Goal: Transaction & Acquisition: Purchase product/service

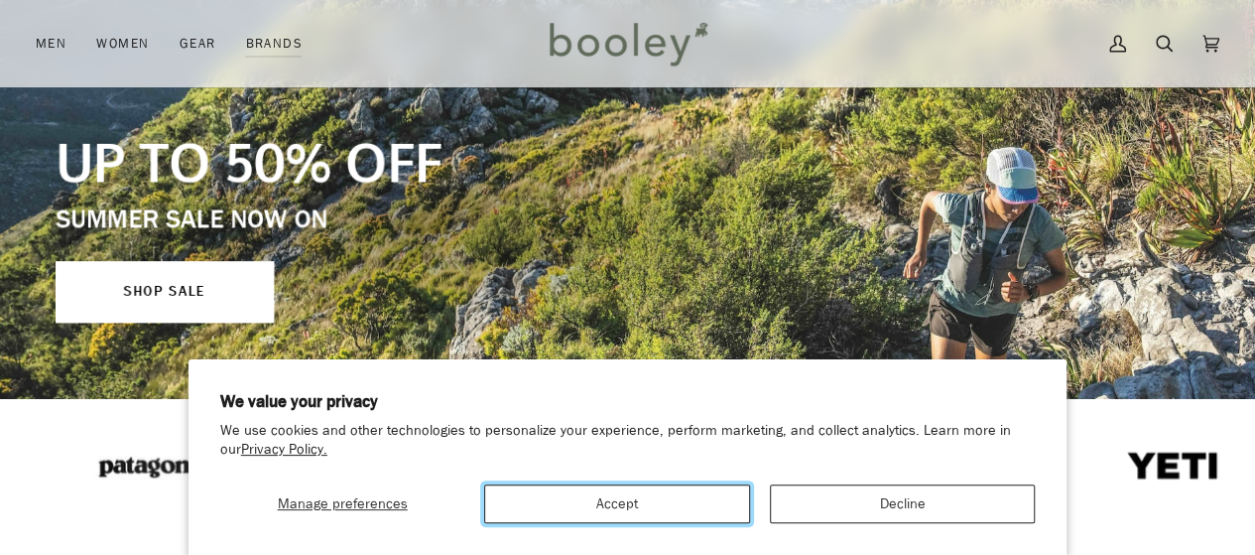
click at [627, 516] on button "Accept" at bounding box center [616, 503] width 265 height 39
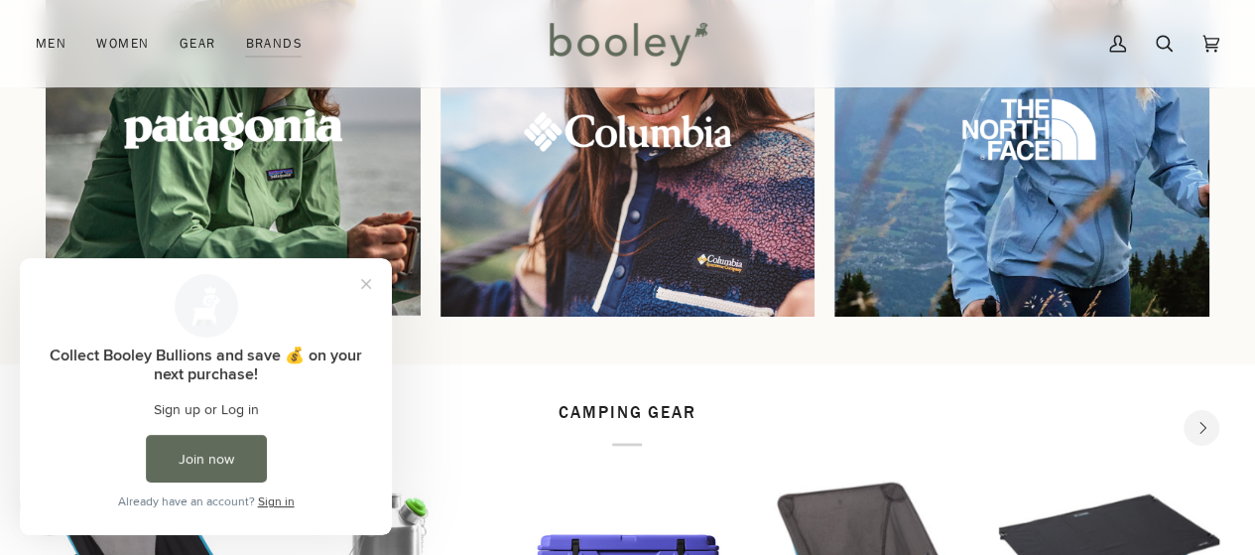
scroll to position [1661, 0]
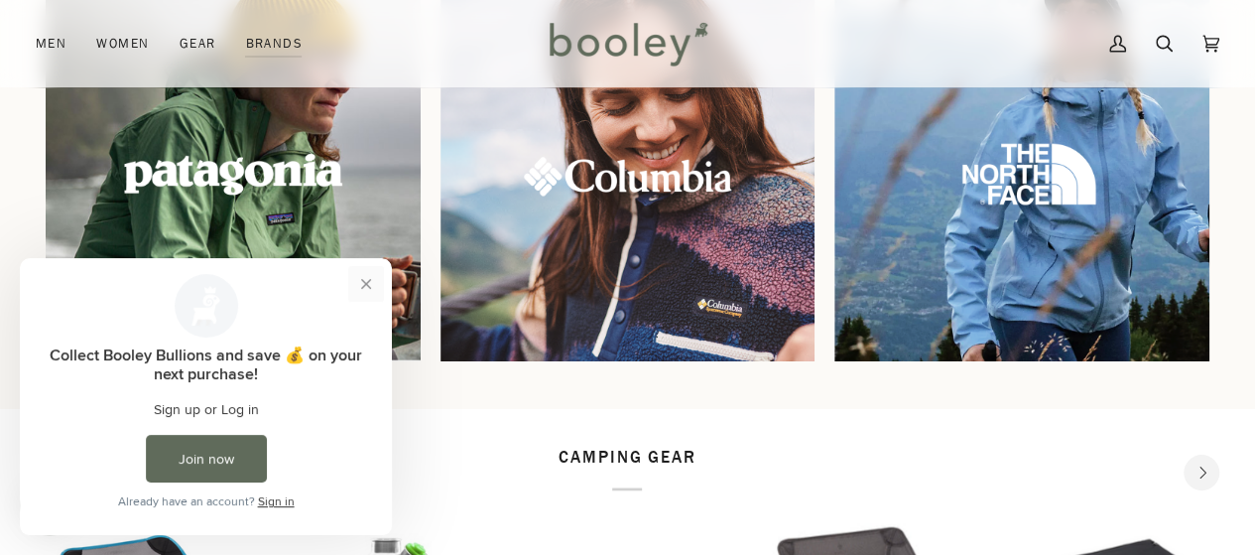
click at [374, 284] on button "Close prompt" at bounding box center [366, 284] width 36 height 36
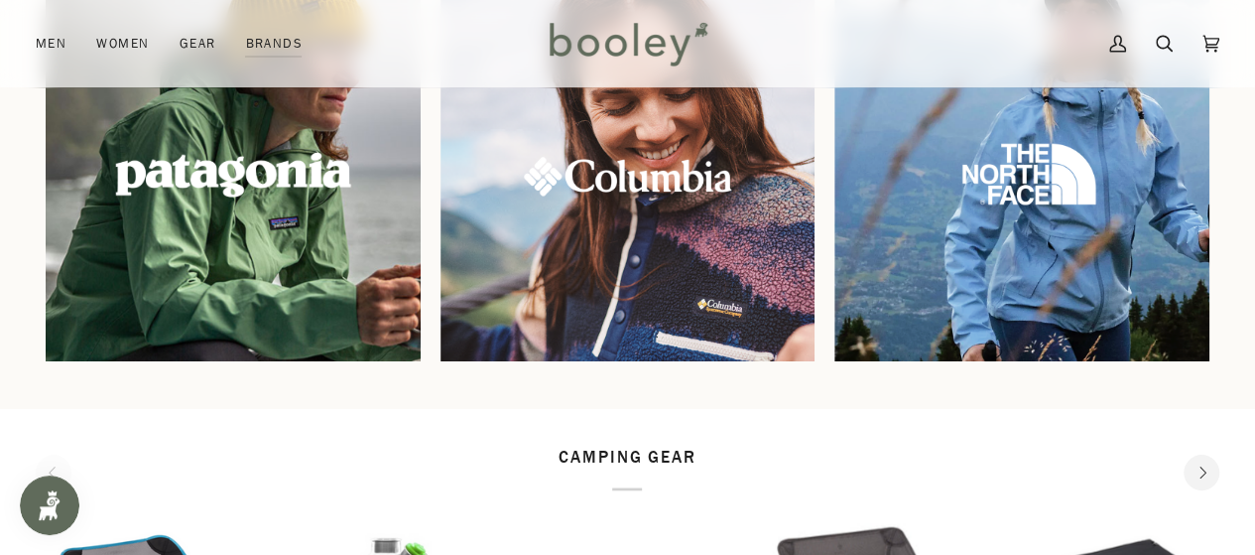
click at [377, 267] on img at bounding box center [233, 174] width 405 height 405
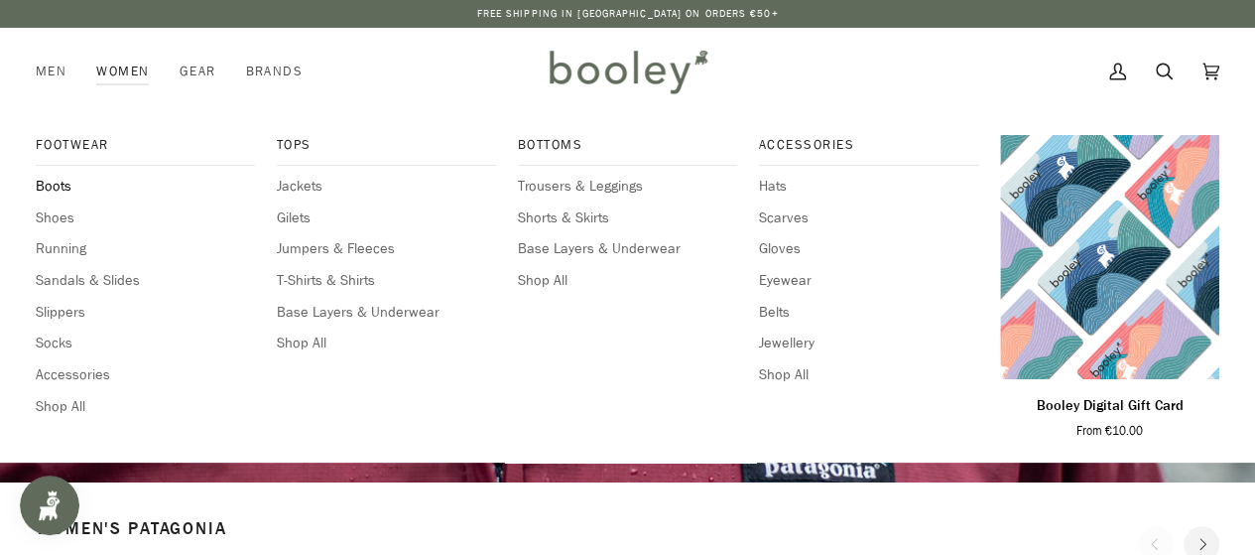
click at [63, 176] on span "Boots" at bounding box center [145, 187] width 219 height 22
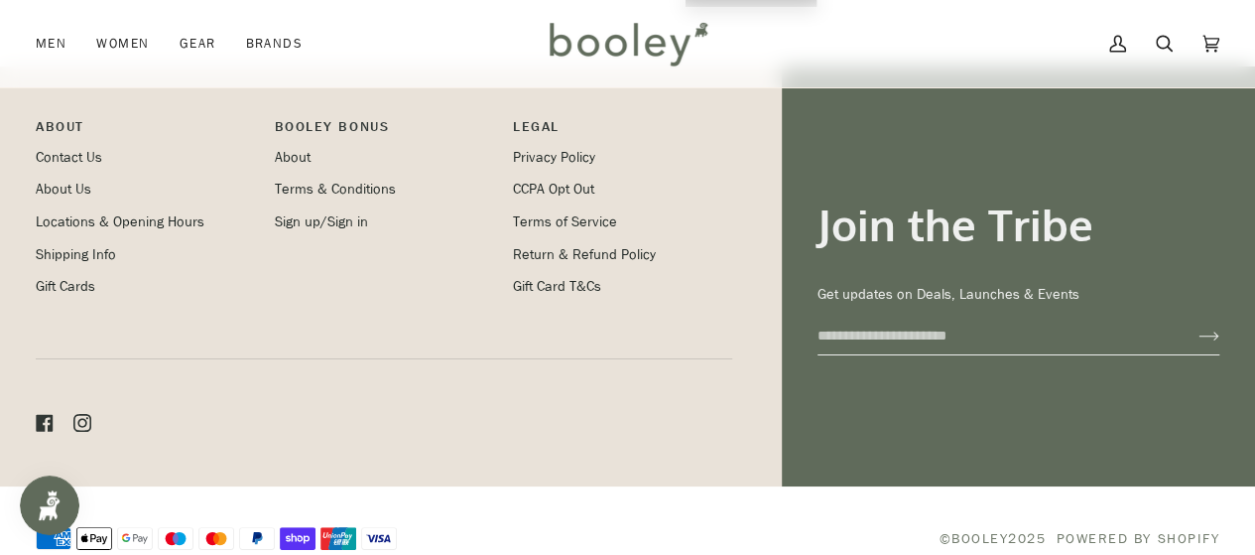
scroll to position [3302, 0]
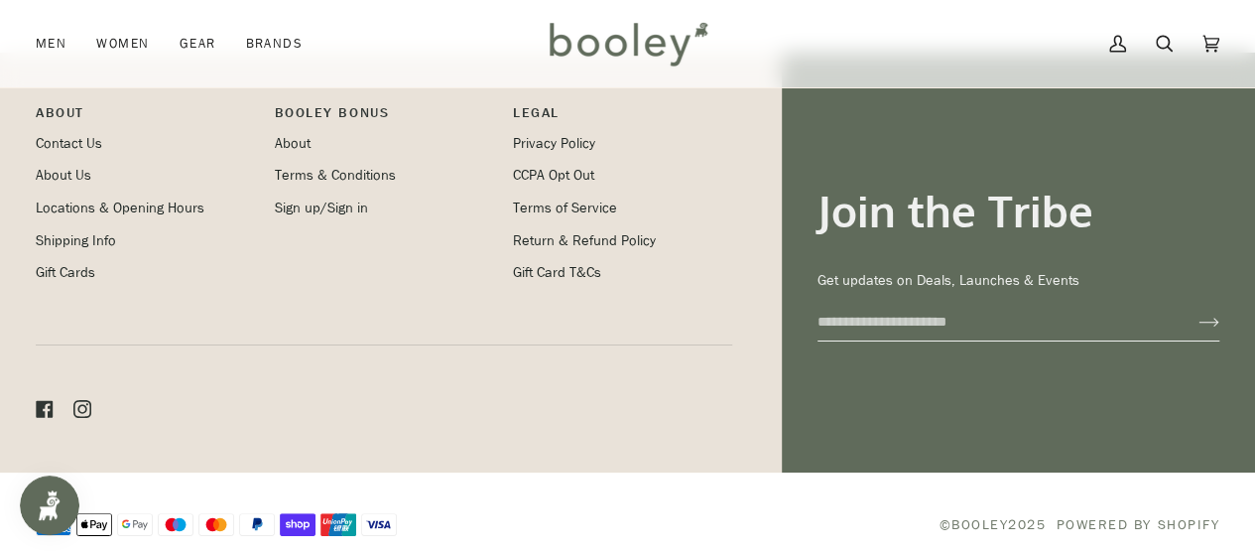
click at [923, 312] on input "Email" at bounding box center [991, 322] width 349 height 37
click at [1056, 305] on input "Email" at bounding box center [991, 322] width 349 height 37
type input "**********"
click at [1214, 317] on icon "Join" at bounding box center [1208, 322] width 21 height 10
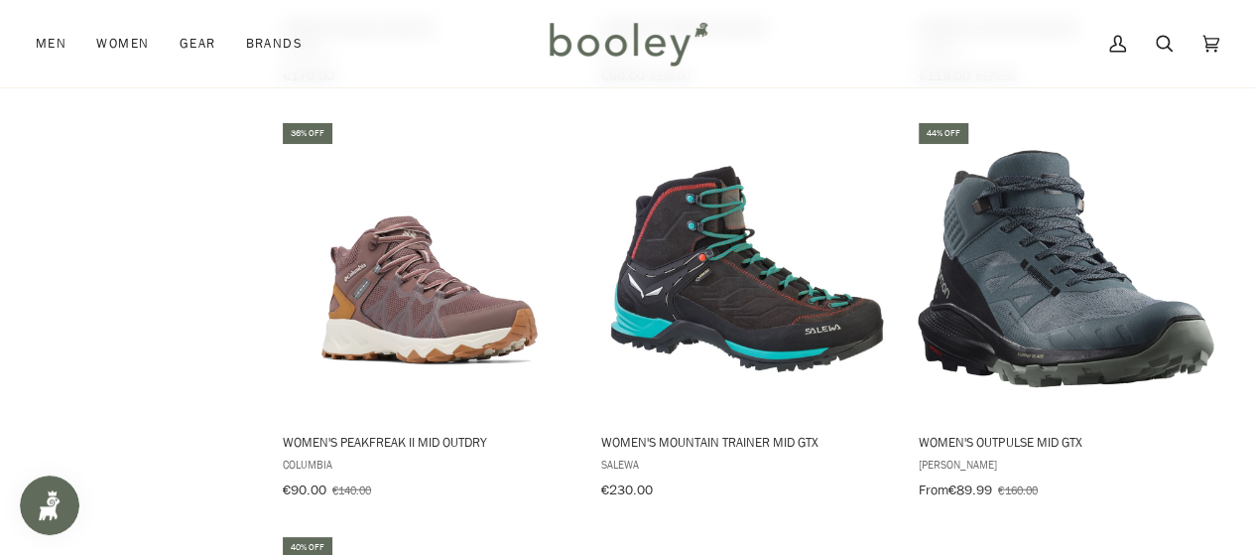
scroll to position [2784, 0]
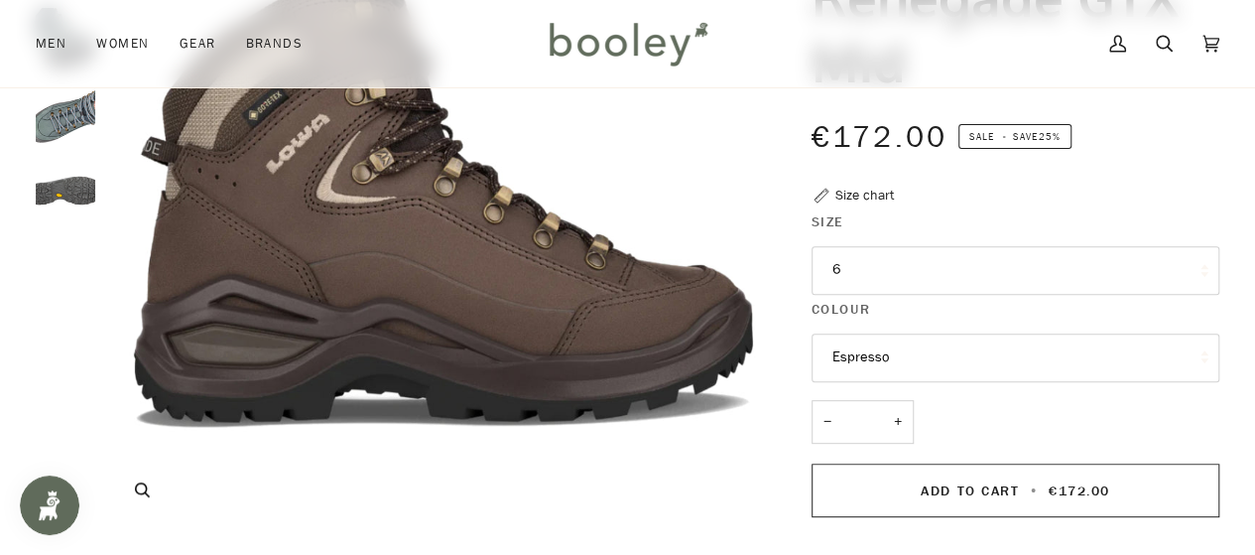
scroll to position [284, 0]
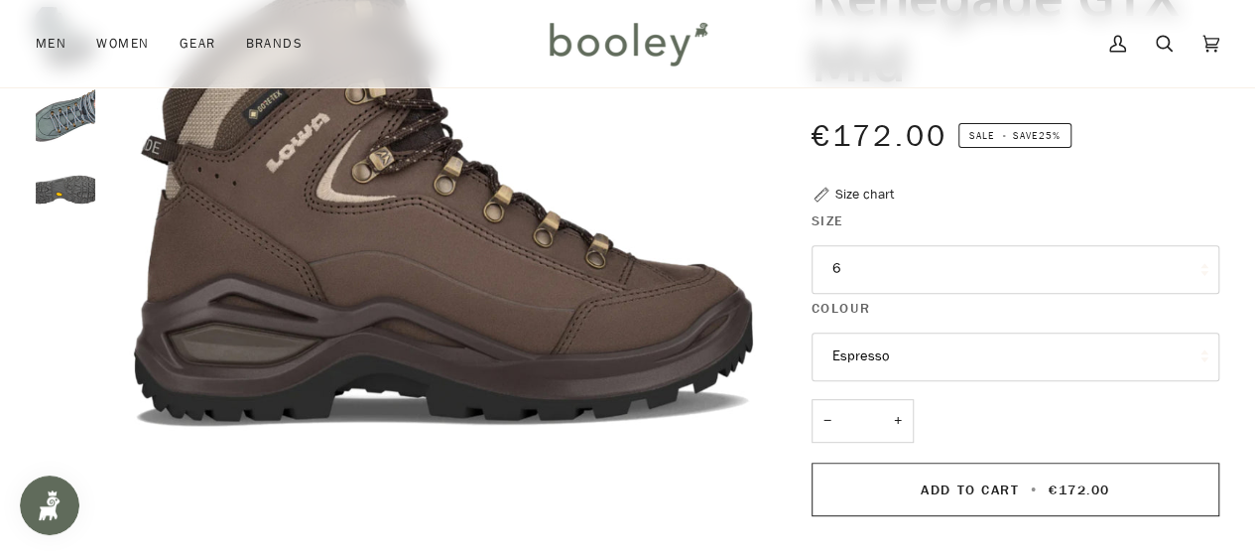
click at [858, 338] on button "Espresso" at bounding box center [1016, 356] width 408 height 49
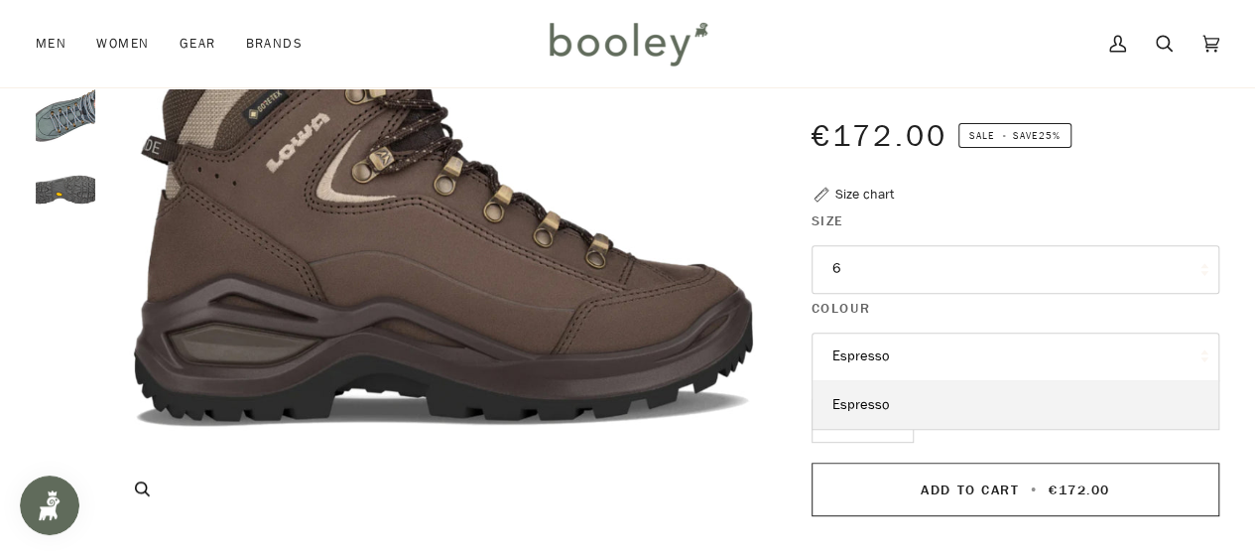
scroll to position [0, 0]
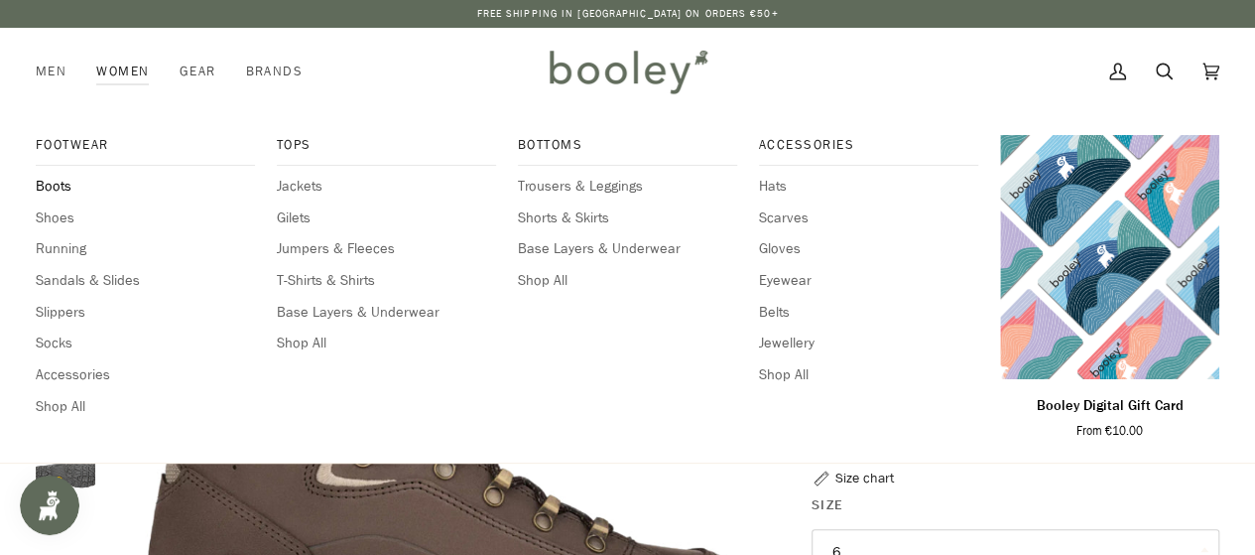
click at [62, 186] on span "Boots" at bounding box center [145, 187] width 219 height 22
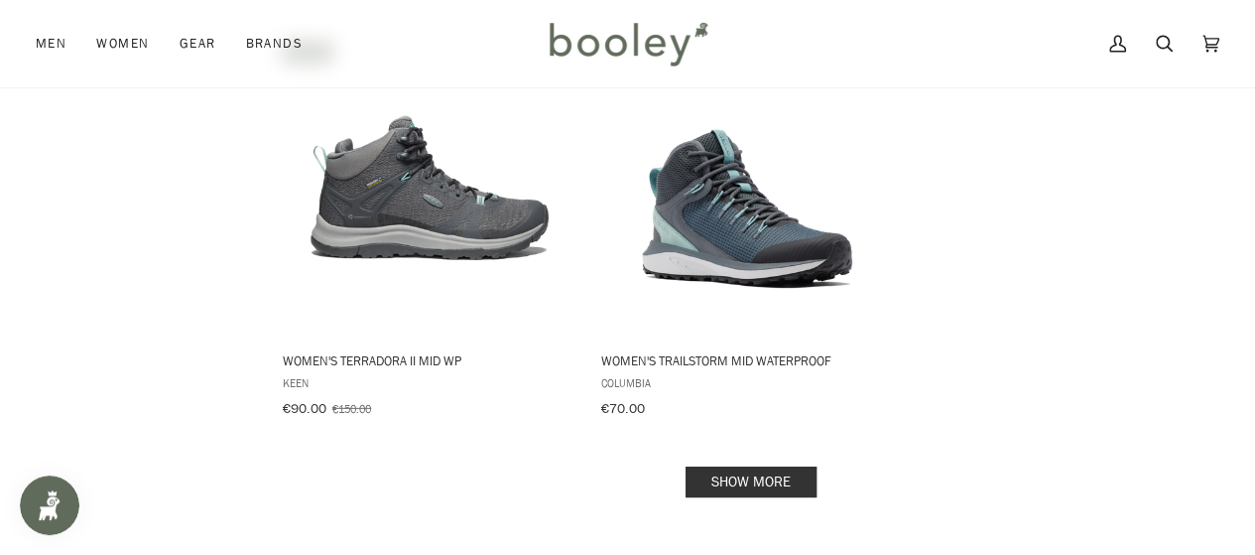
scroll to position [2822, 0]
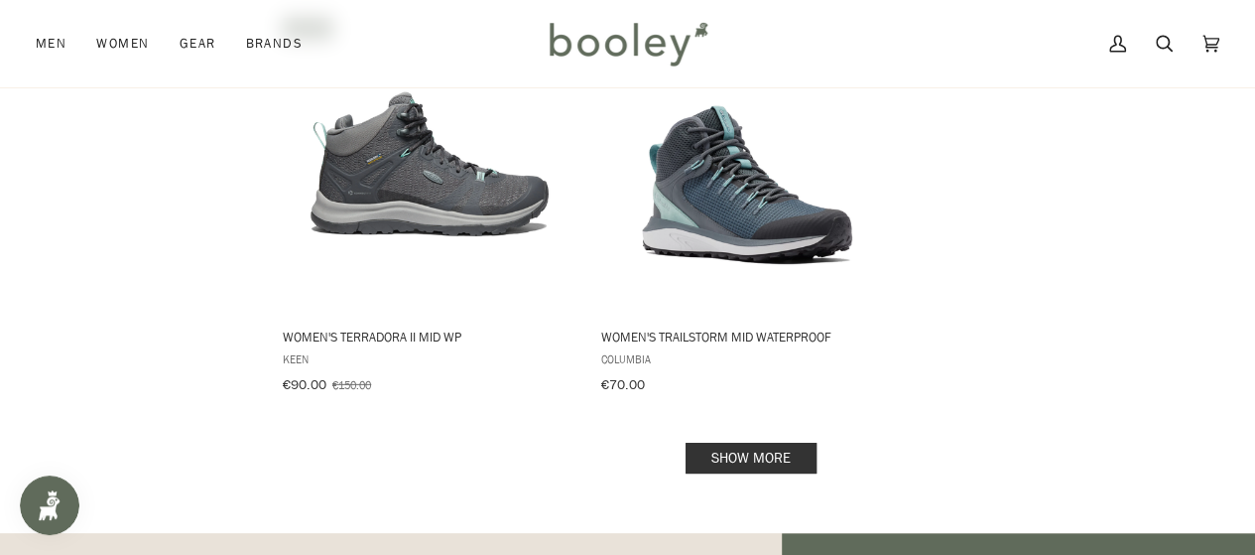
click at [784, 442] on link "Show more" at bounding box center [751, 457] width 131 height 31
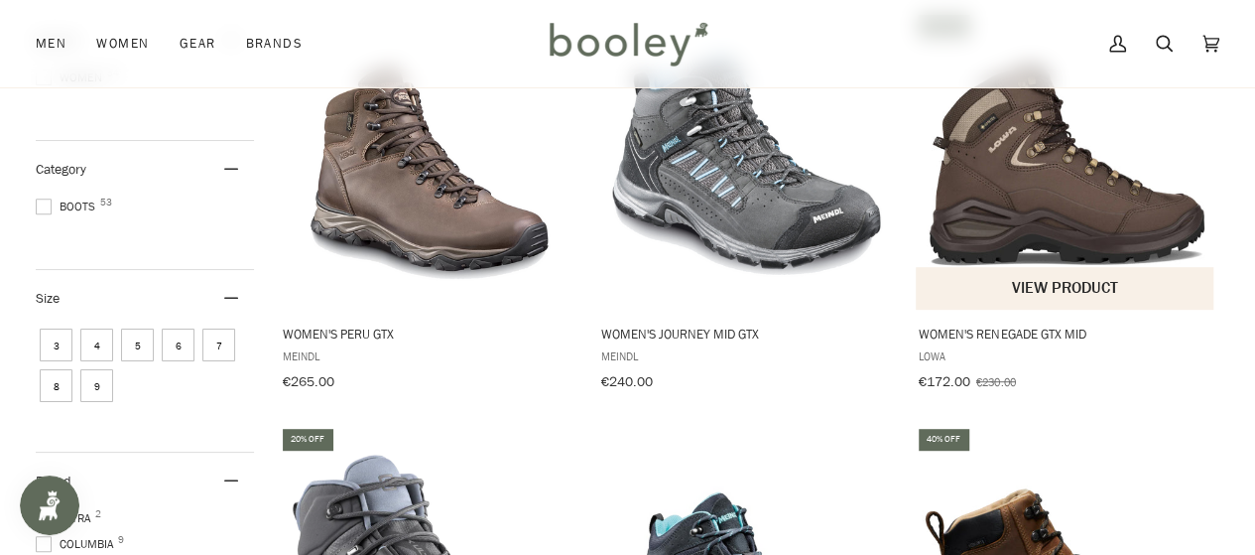
scroll to position [342, 0]
click at [1053, 199] on img "Women's Renegade GTX Mid" at bounding box center [1066, 162] width 298 height 298
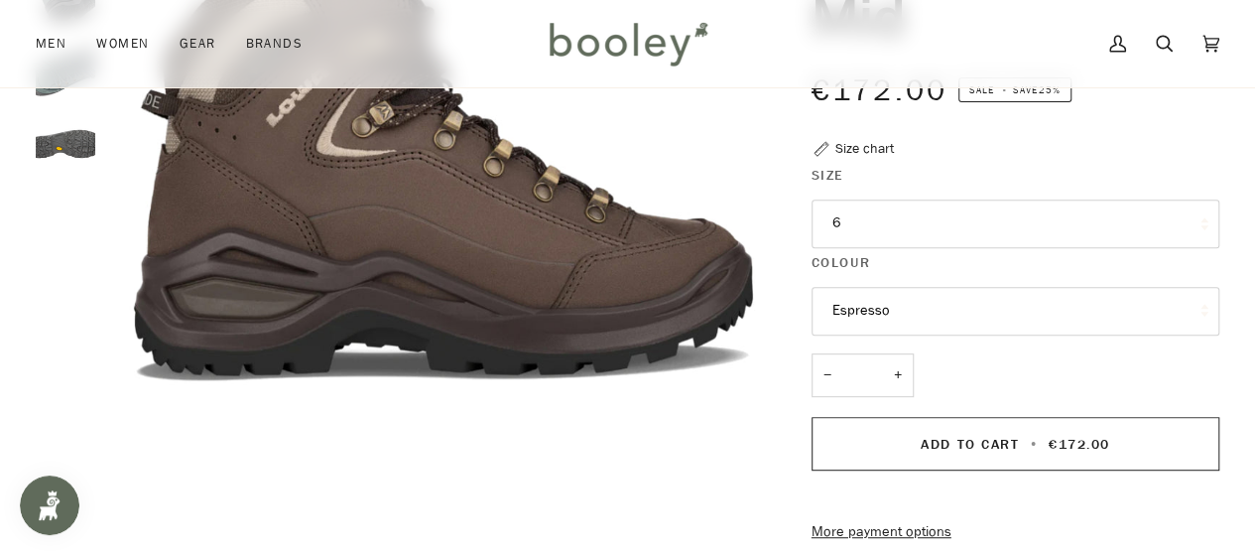
scroll to position [331, 0]
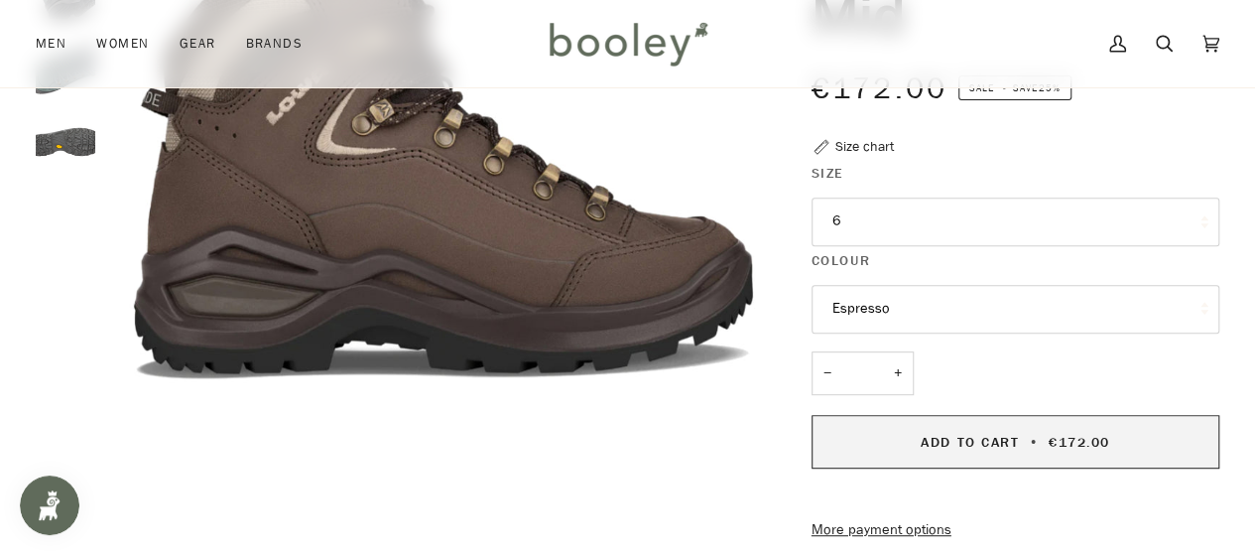
click at [952, 440] on span "Add to Cart" at bounding box center [970, 442] width 98 height 19
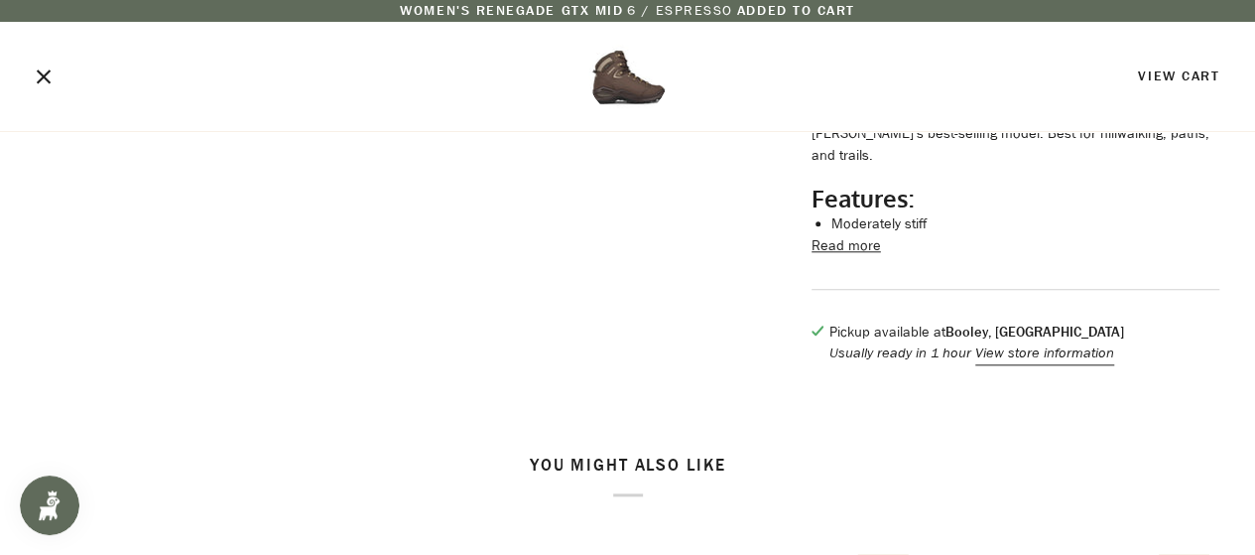
scroll to position [888, 0]
click at [858, 234] on li "Moderately stiff" at bounding box center [1025, 223] width 388 height 22
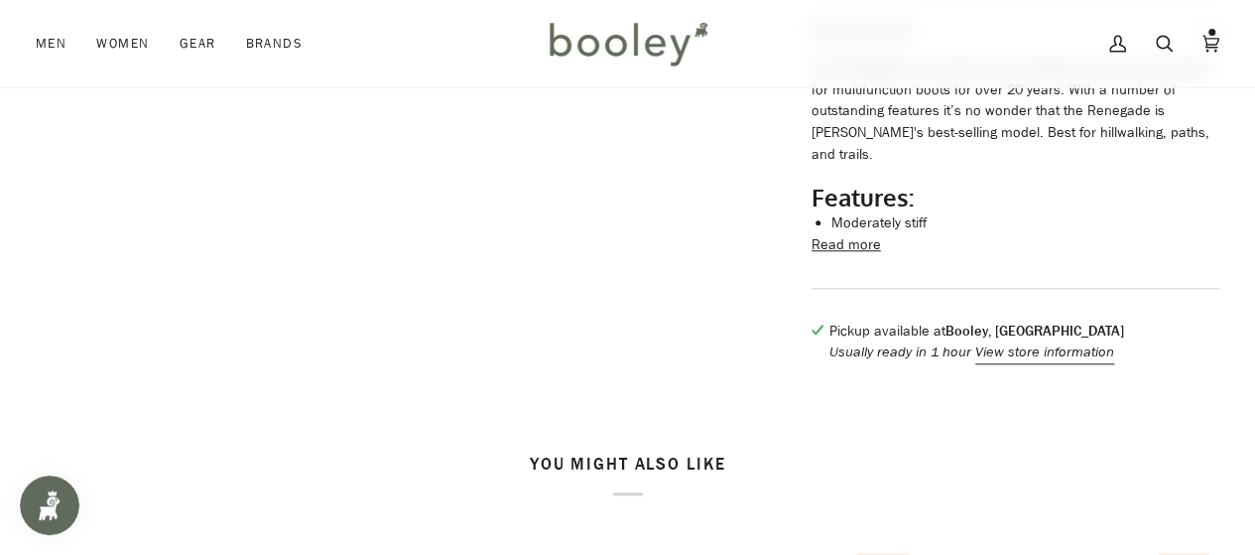
click at [860, 247] on button "Read more" at bounding box center [846, 245] width 69 height 22
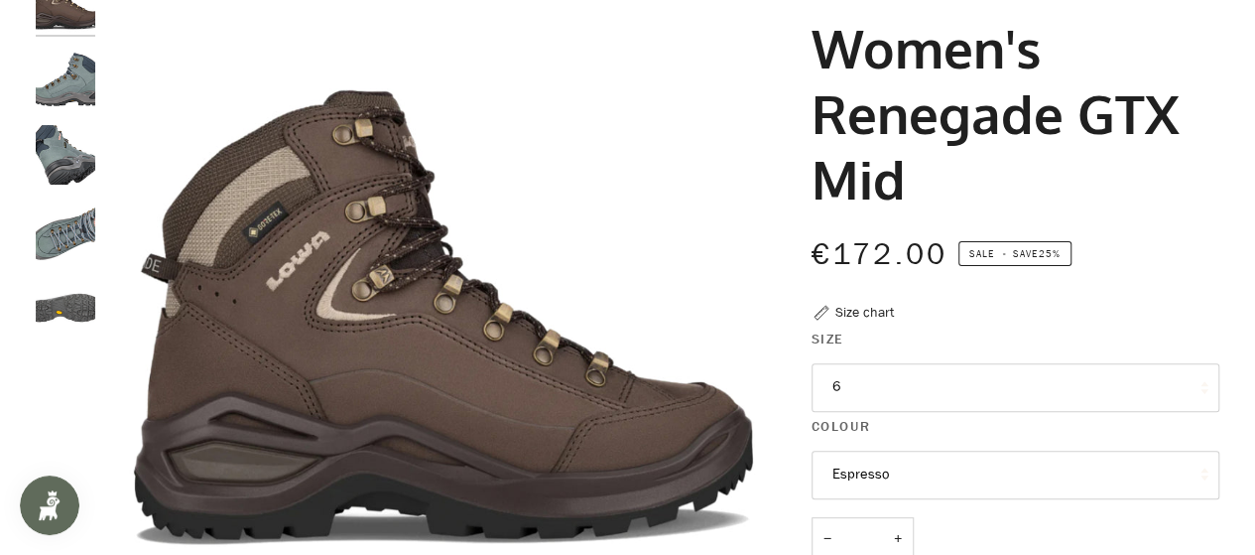
scroll to position [0, 0]
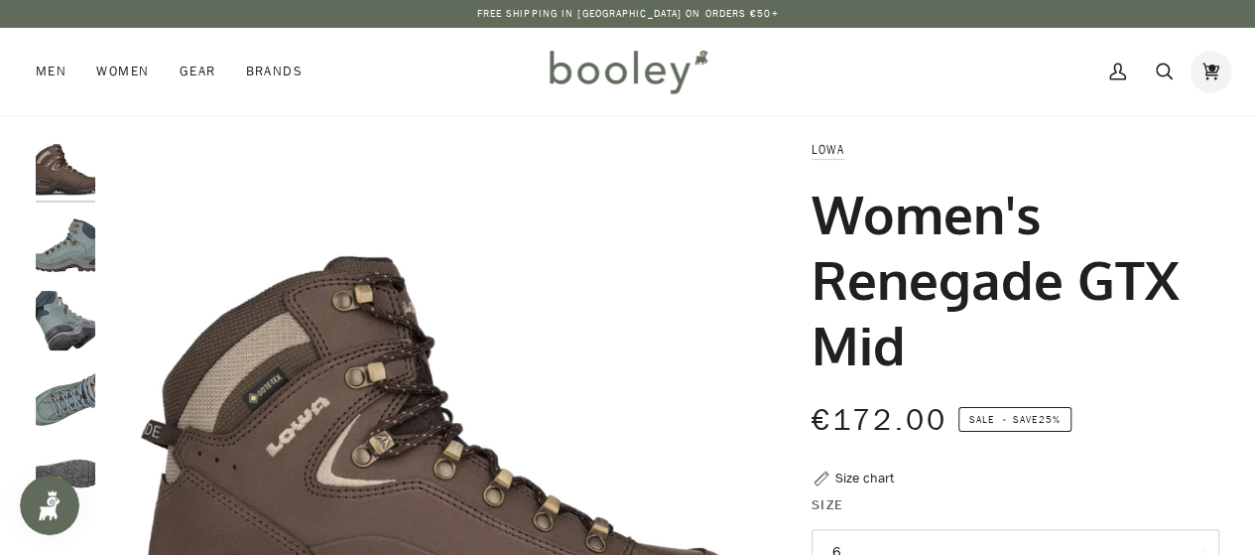
click at [1212, 68] on icon at bounding box center [1210, 72] width 17 height 30
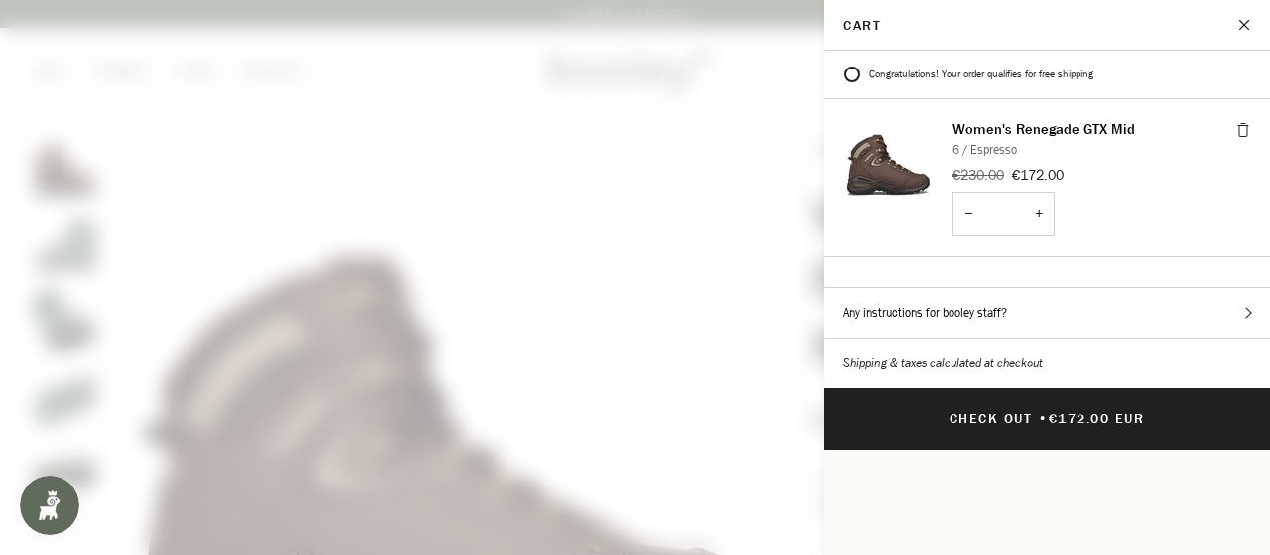
click at [1062, 289] on button "Any instructions for booley staff?" at bounding box center [1046, 313] width 446 height 50
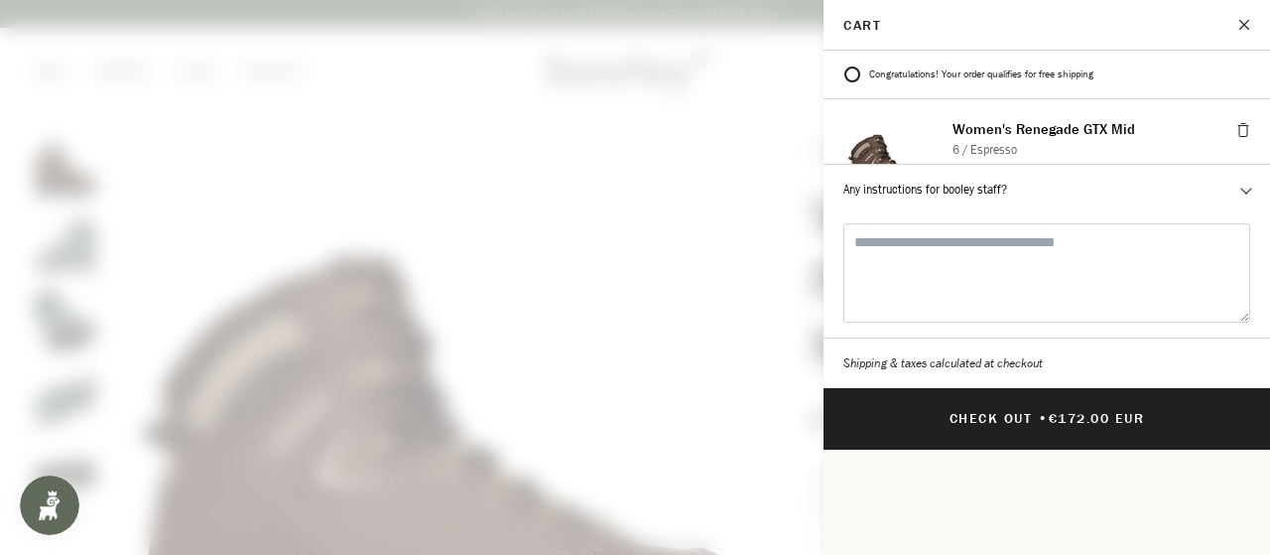
click at [1250, 24] on button "Close" at bounding box center [1245, 25] width 50 height 50
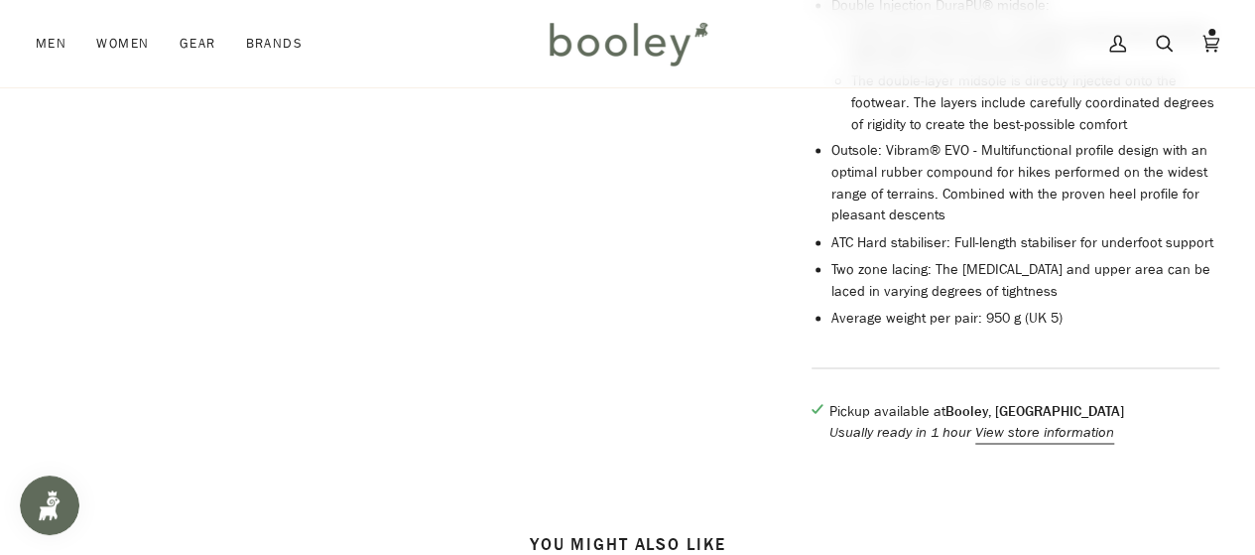
scroll to position [1481, 0]
click at [1020, 419] on button "View store information" at bounding box center [1044, 430] width 139 height 22
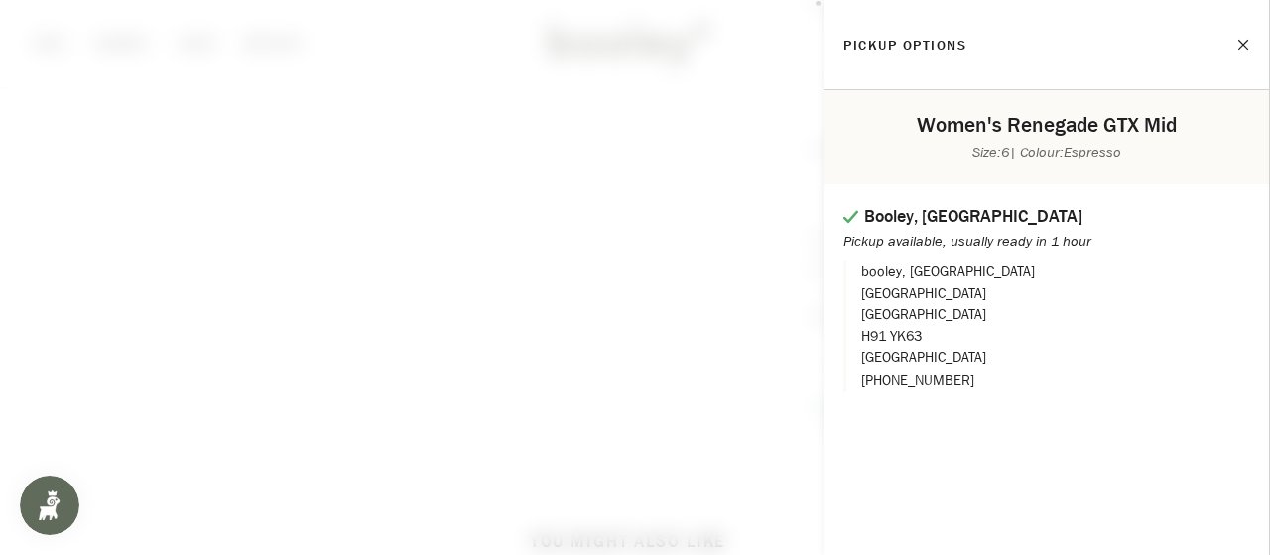
click at [591, 283] on span at bounding box center [635, 277] width 1270 height 555
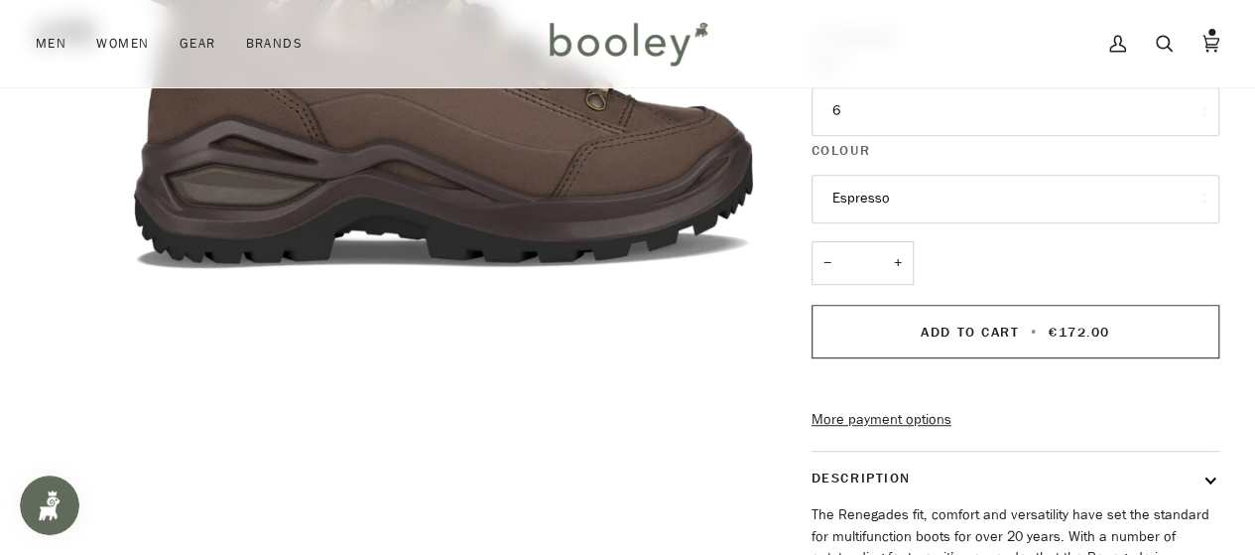
scroll to position [525, 0]
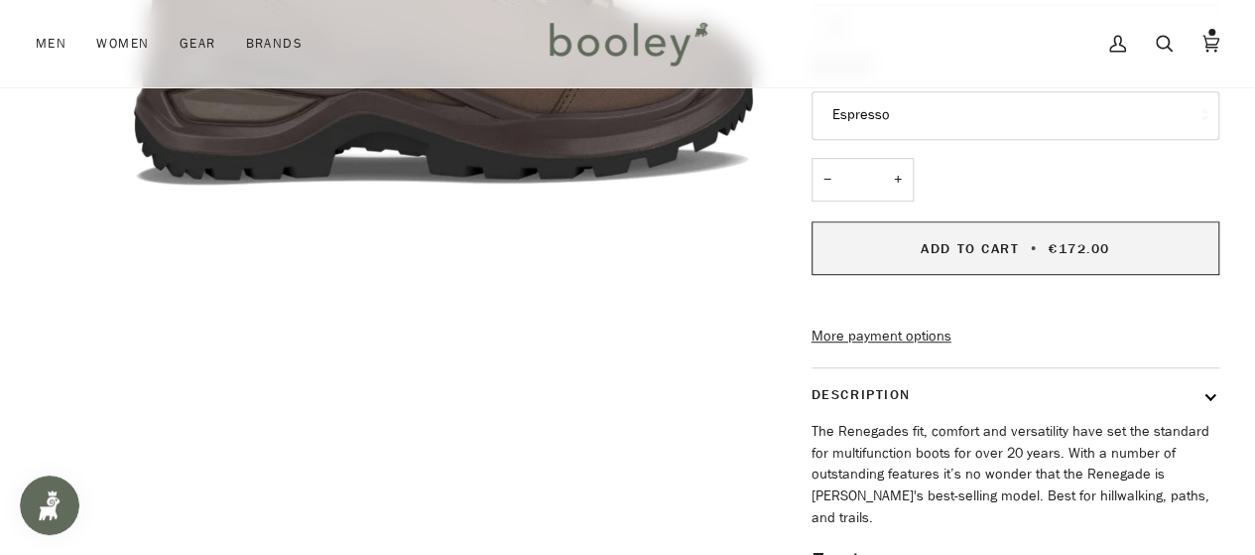
click at [937, 239] on span "Add to Cart" at bounding box center [970, 248] width 98 height 19
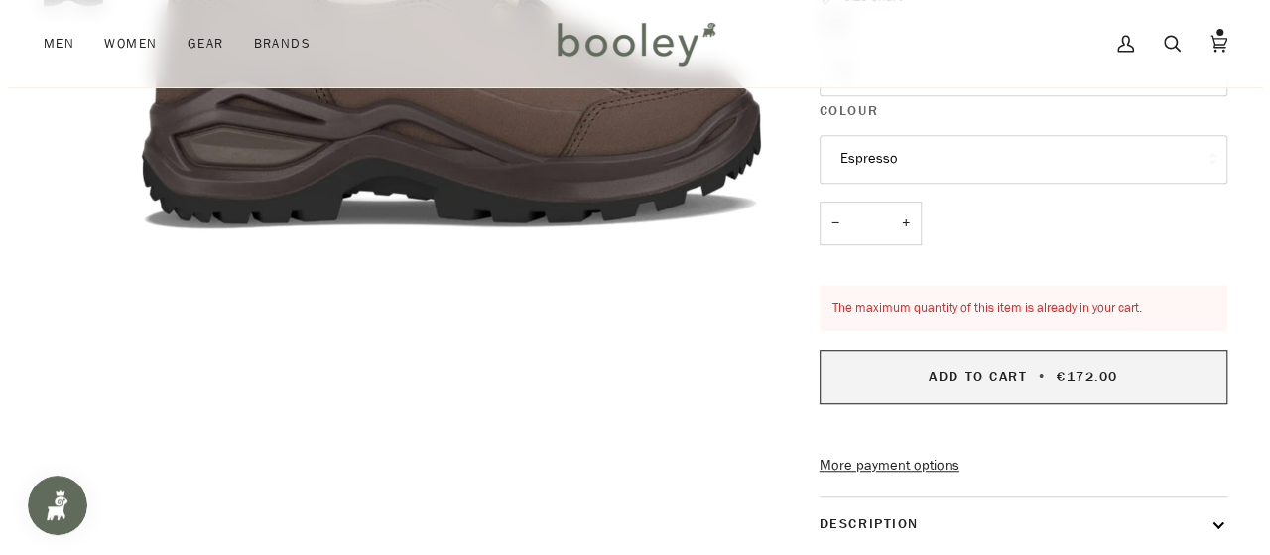
scroll to position [479, 0]
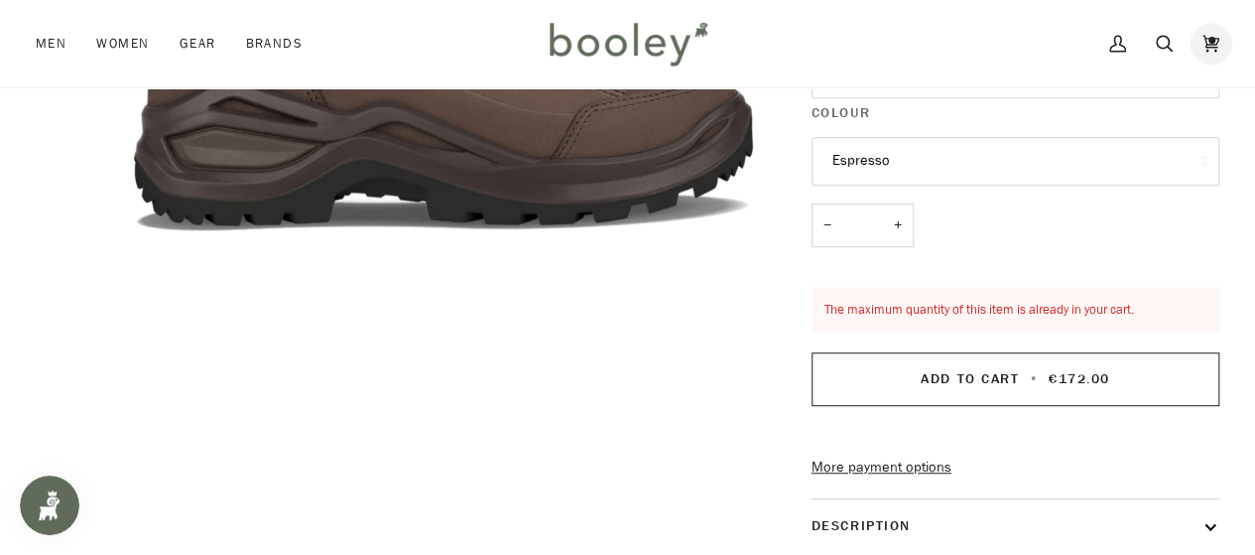
click at [1211, 40] on icon at bounding box center [1210, 44] width 17 height 30
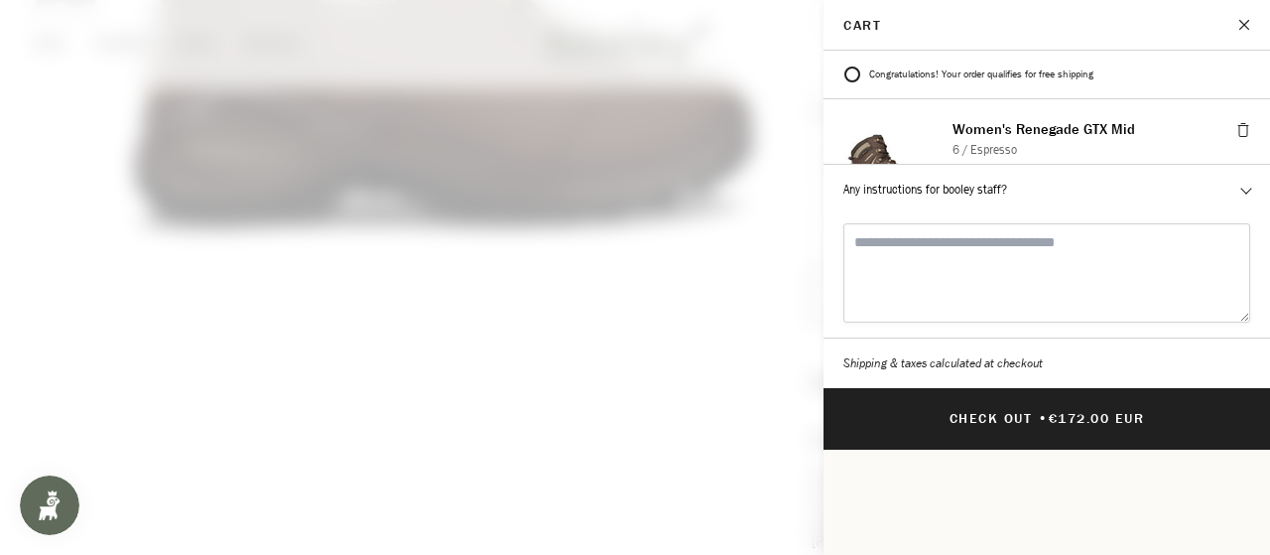
click at [1071, 223] on textarea "Any instructions for booley staff?" at bounding box center [1046, 272] width 407 height 99
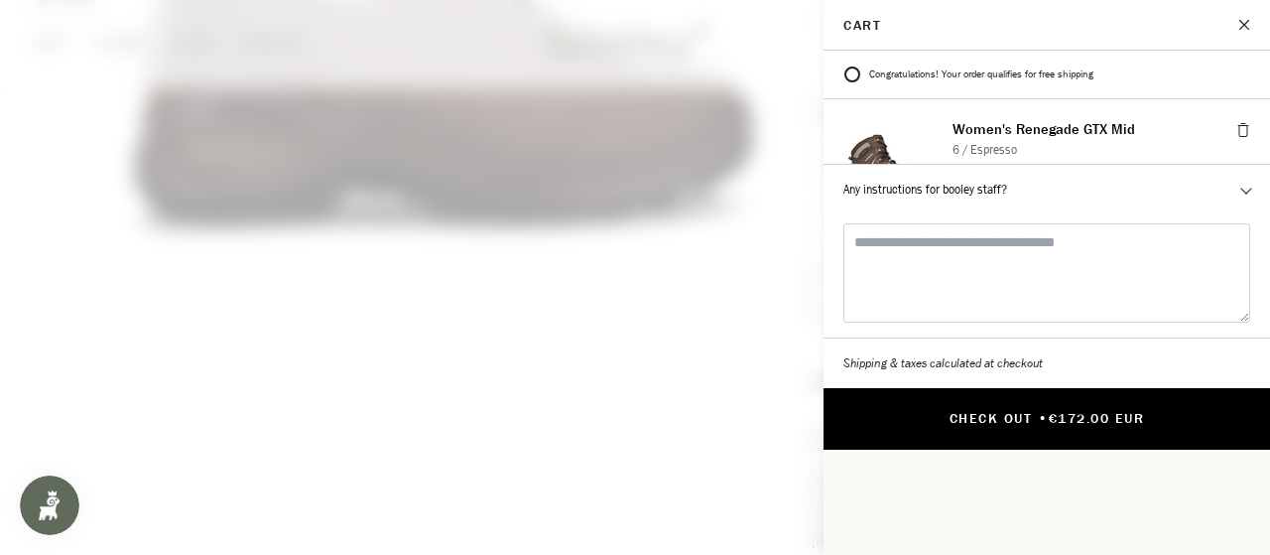
click at [1040, 390] on button "Check Out • €172.00 EUR" at bounding box center [1046, 419] width 446 height 62
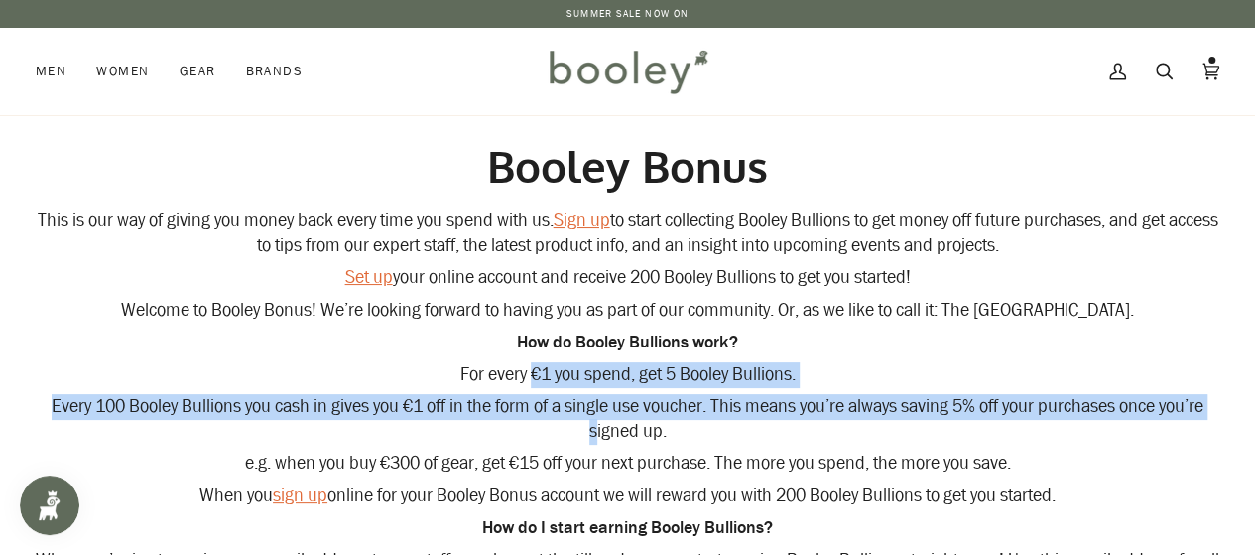
drag, startPoint x: 530, startPoint y: 382, endPoint x: 593, endPoint y: 437, distance: 83.7
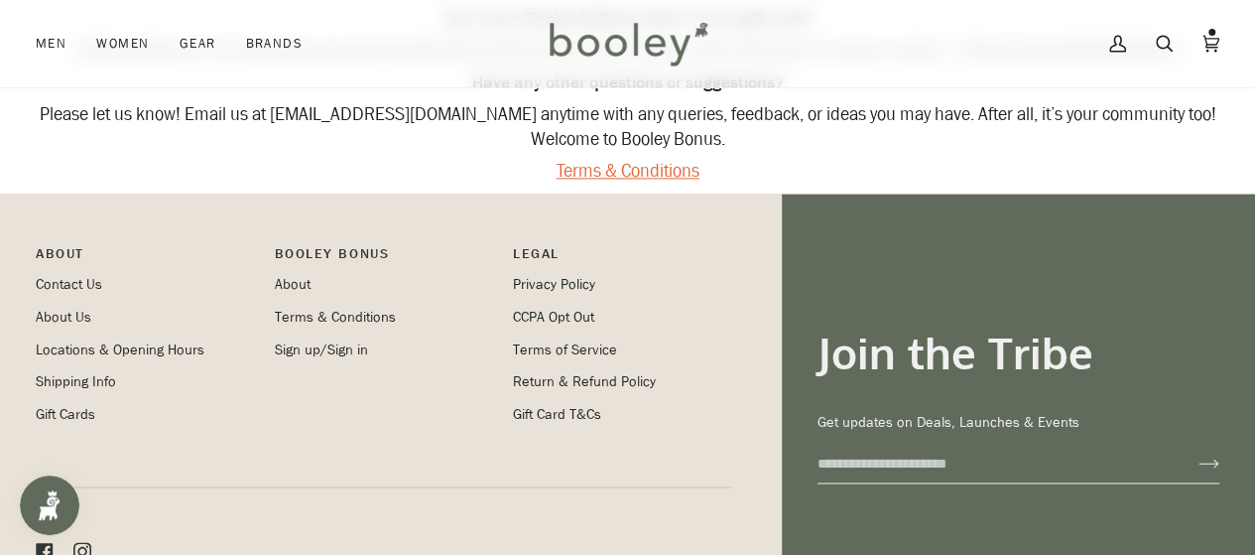
scroll to position [1261, 0]
click at [304, 352] on link "Sign up/Sign in" at bounding box center [321, 350] width 93 height 19
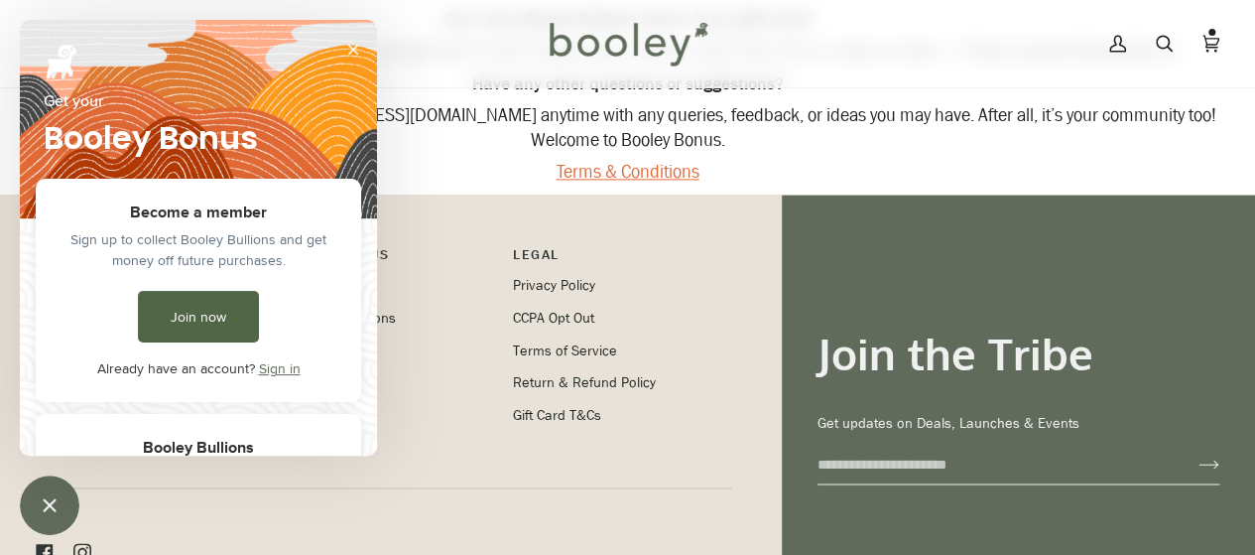
click at [238, 316] on link "Join now" at bounding box center [198, 317] width 121 height 52
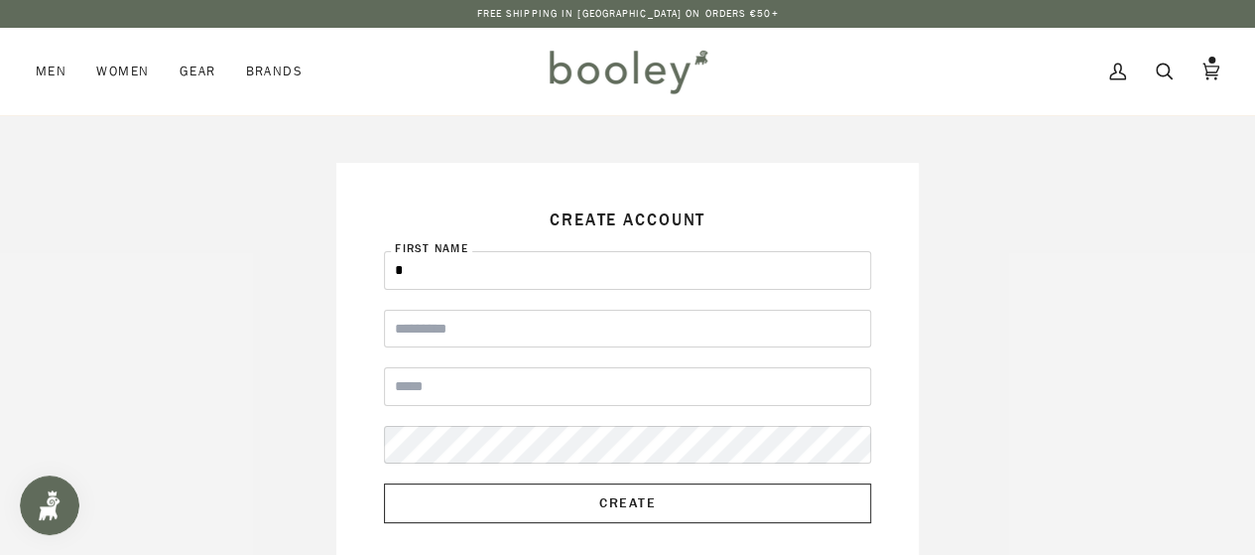
type input "******"
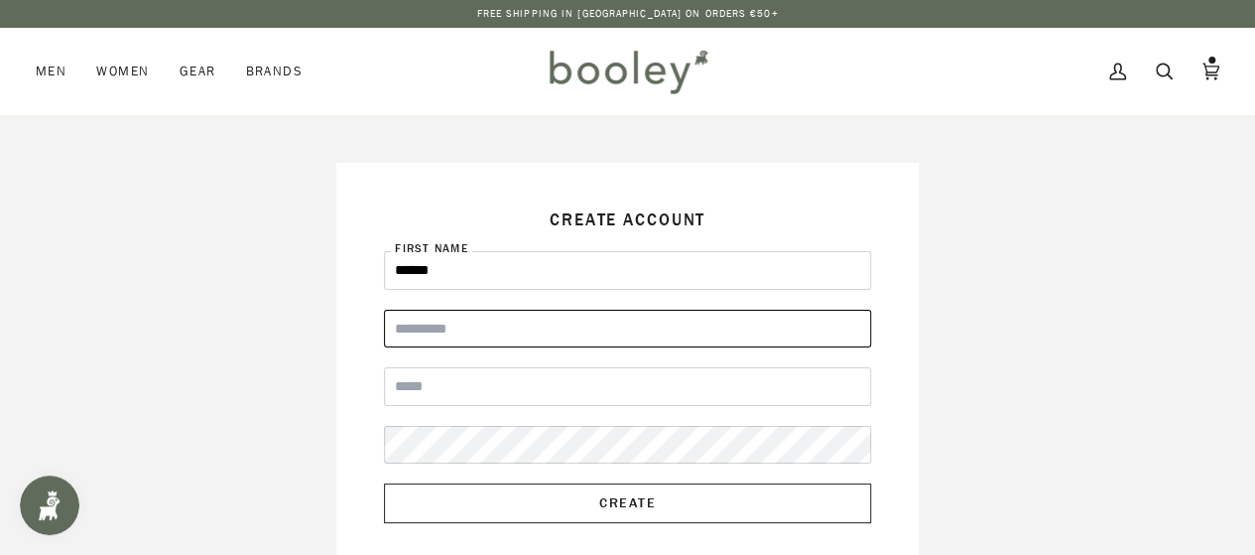
type input "*******"
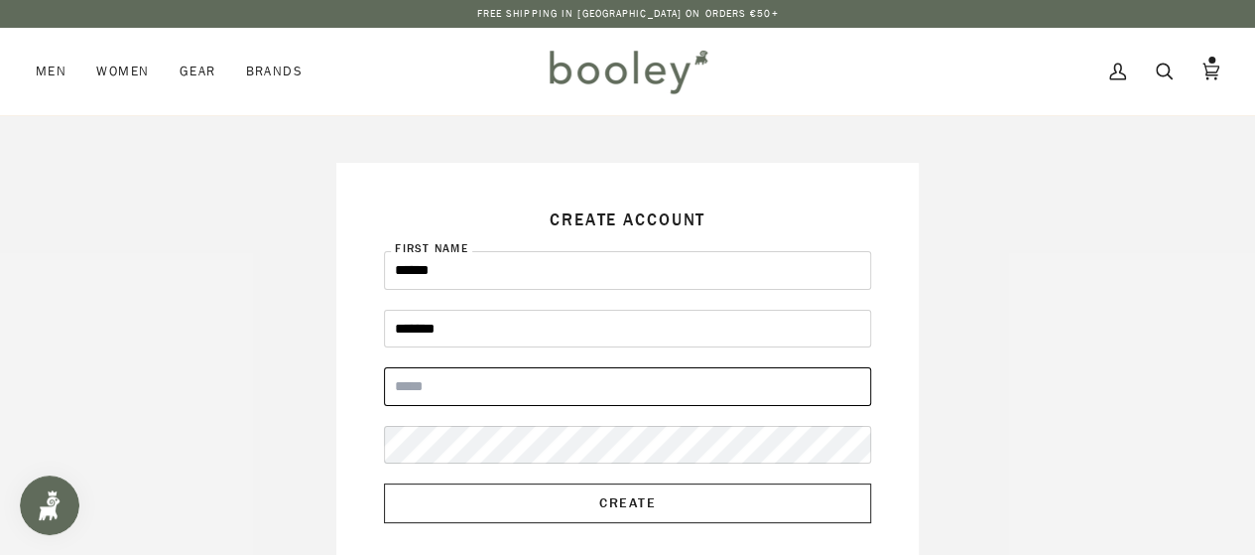
type input "**********"
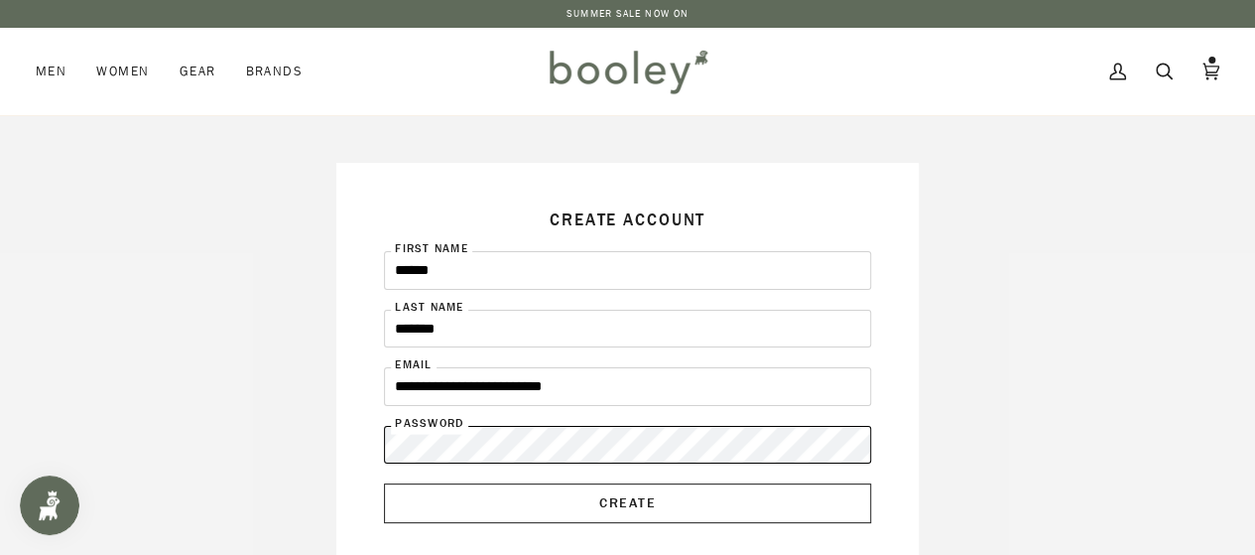
click at [384, 483] on button "Create" at bounding box center [627, 503] width 487 height 40
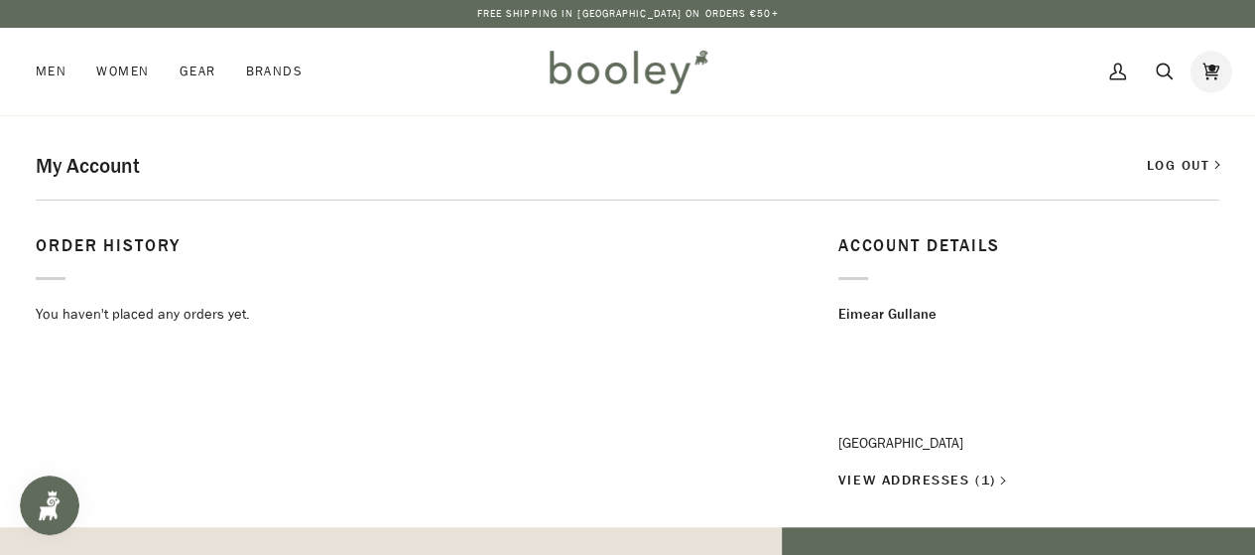
click at [1202, 74] on icon at bounding box center [1210, 72] width 17 height 30
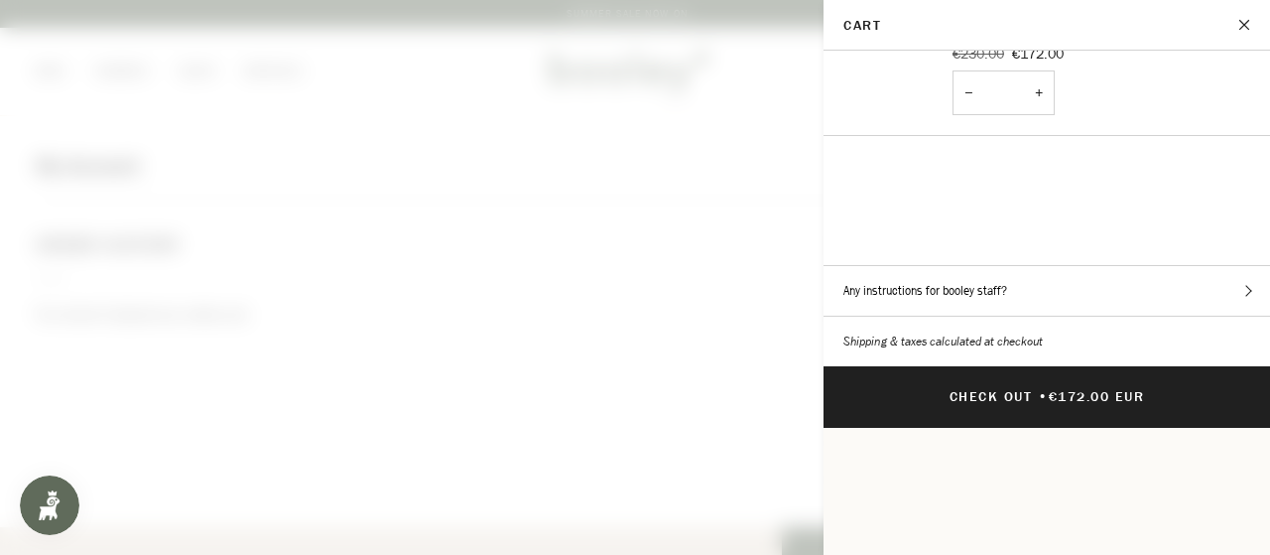
scroll to position [118, 0]
click at [1044, 266] on button "Any instructions for booley staff?" at bounding box center [1046, 291] width 446 height 50
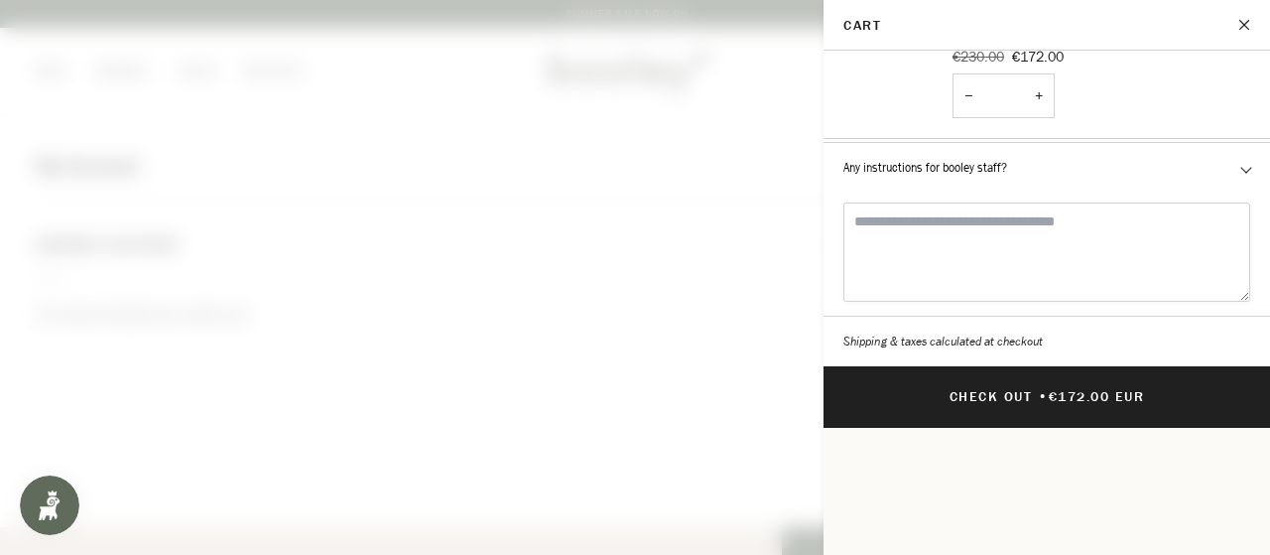
click at [992, 202] on textarea "Any instructions for booley staff?" at bounding box center [1046, 251] width 407 height 99
click at [899, 202] on textarea "**********" at bounding box center [1046, 251] width 407 height 99
click at [1020, 202] on textarea "**********" at bounding box center [1046, 251] width 407 height 99
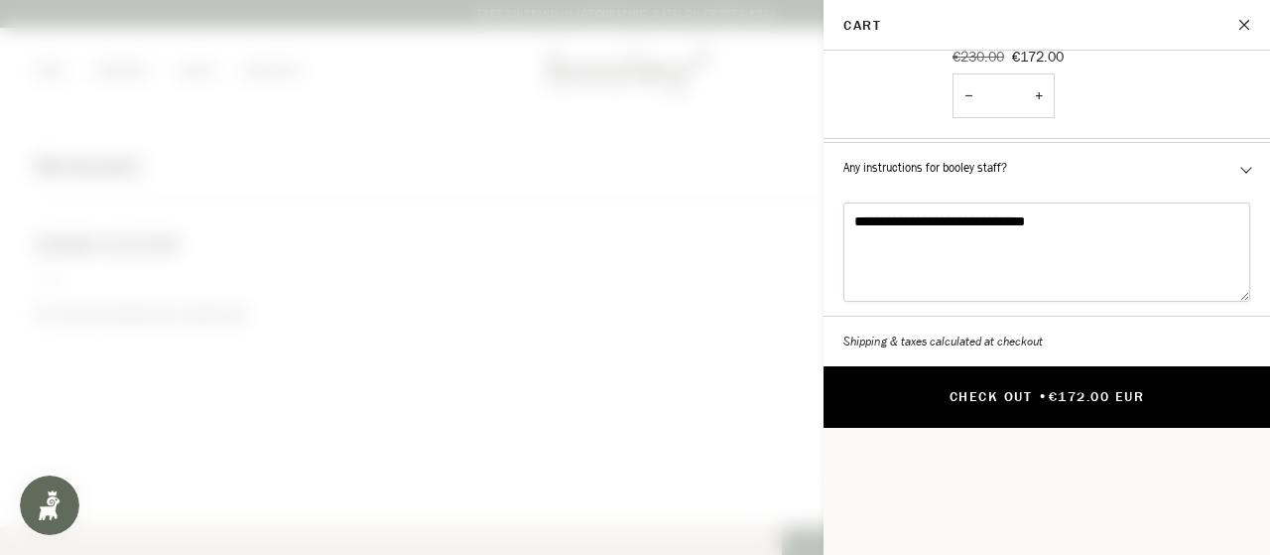
type textarea "**********"
click at [1143, 366] on button "Check Out • €172.00 EUR" at bounding box center [1046, 397] width 446 height 62
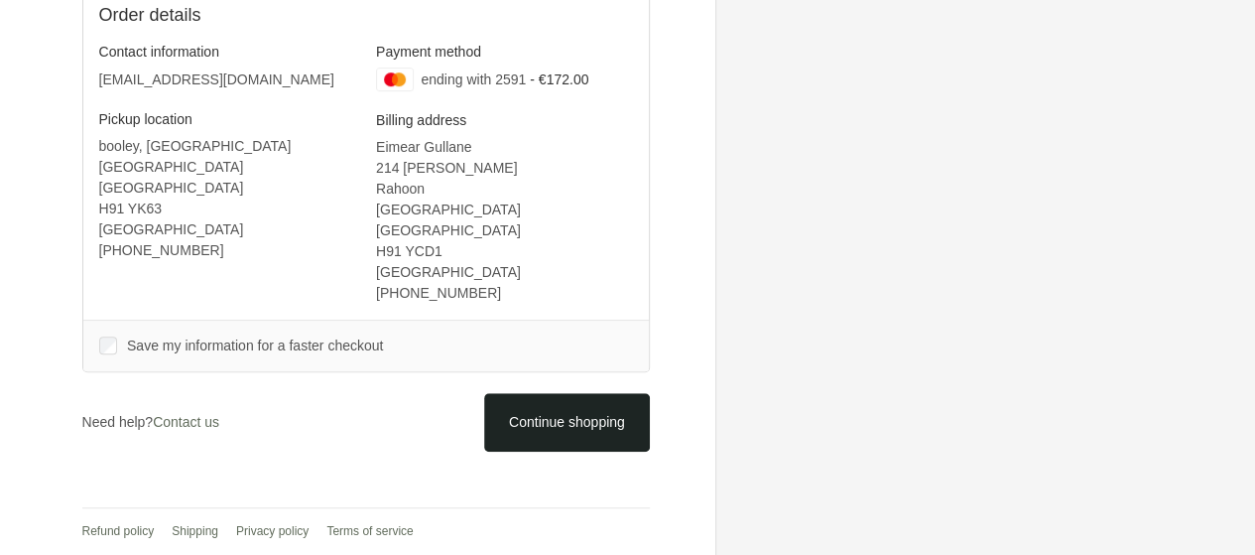
scroll to position [545, 0]
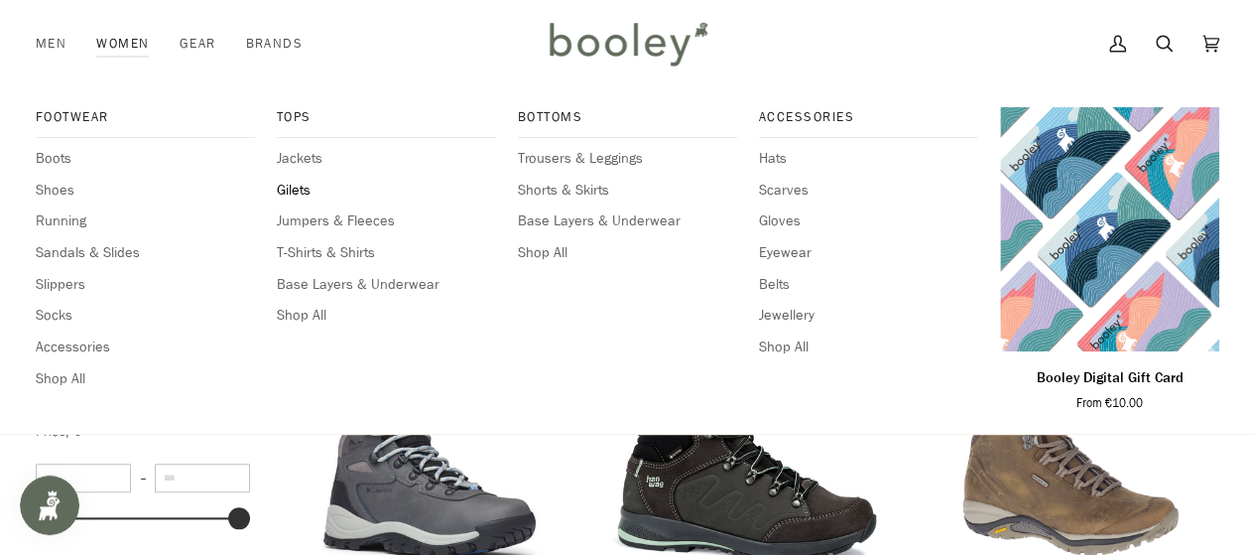
click at [302, 188] on span "Gilets" at bounding box center [386, 191] width 219 height 22
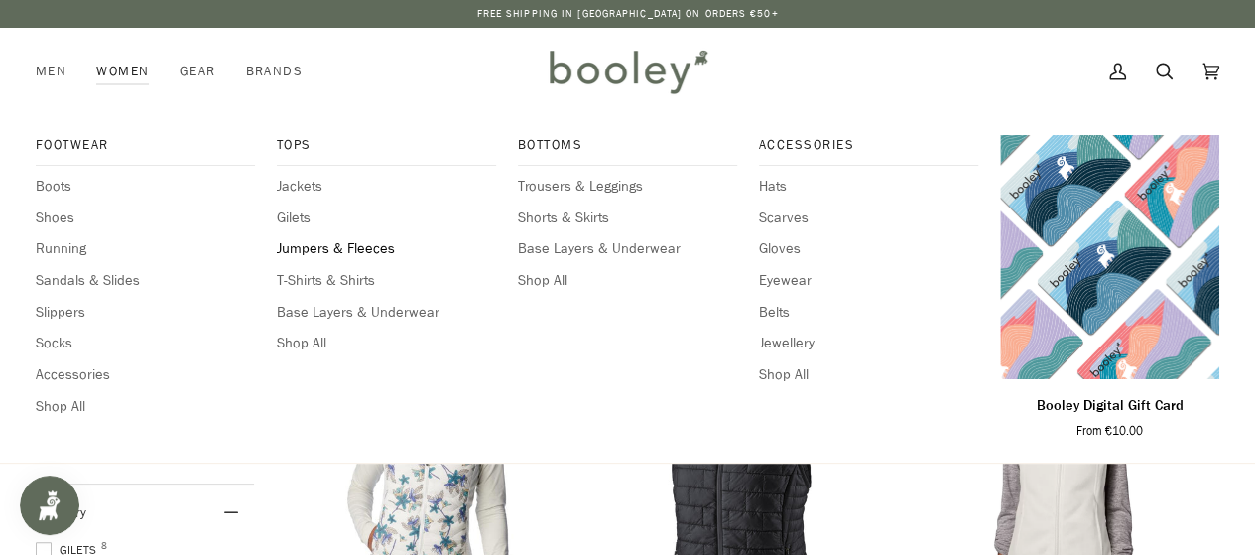
click at [349, 245] on span "Jumpers & Fleeces" at bounding box center [386, 249] width 219 height 22
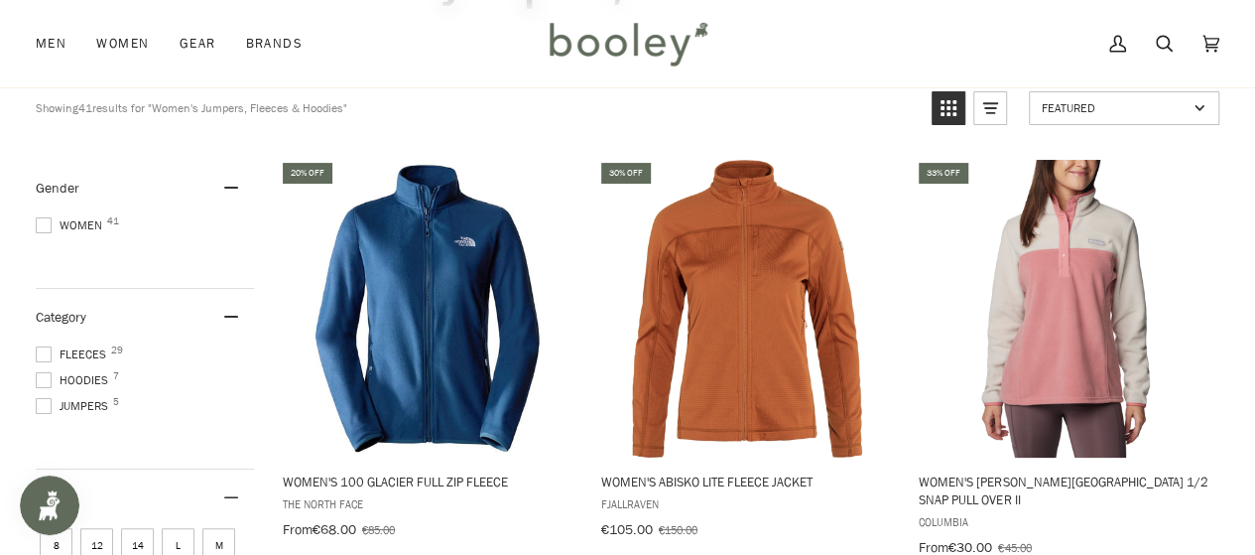
scroll to position [196, 0]
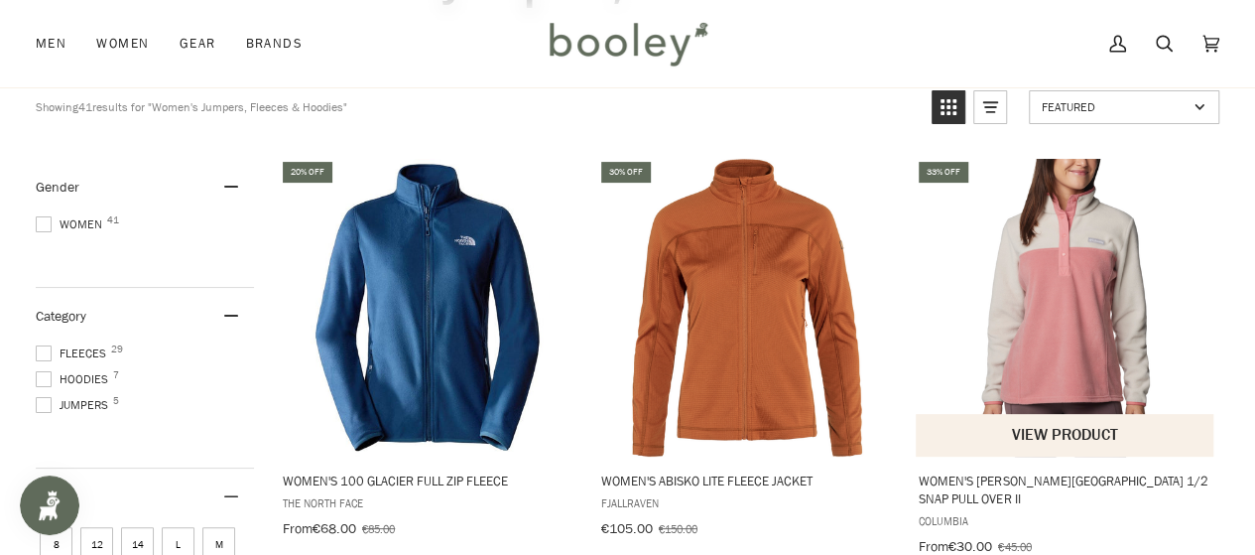
click at [1027, 326] on img "Women's Benton Springs 1/2 Snap Pull Over II" at bounding box center [1066, 308] width 298 height 298
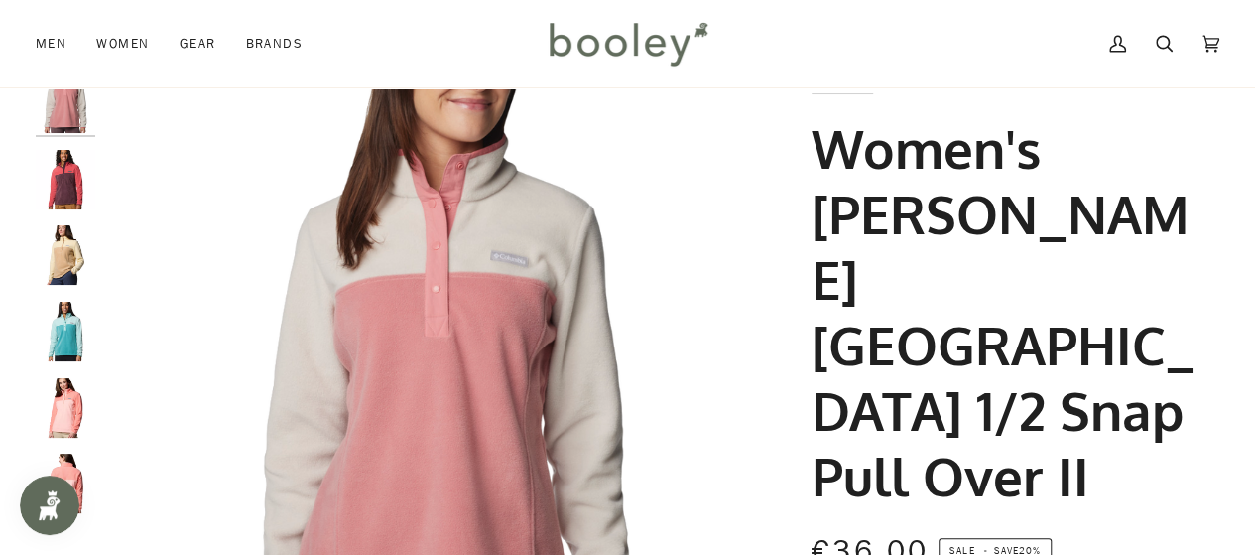
click at [58, 332] on img "Women's Benton Springs 1/2 Snap Pull Over II" at bounding box center [66, 332] width 60 height 60
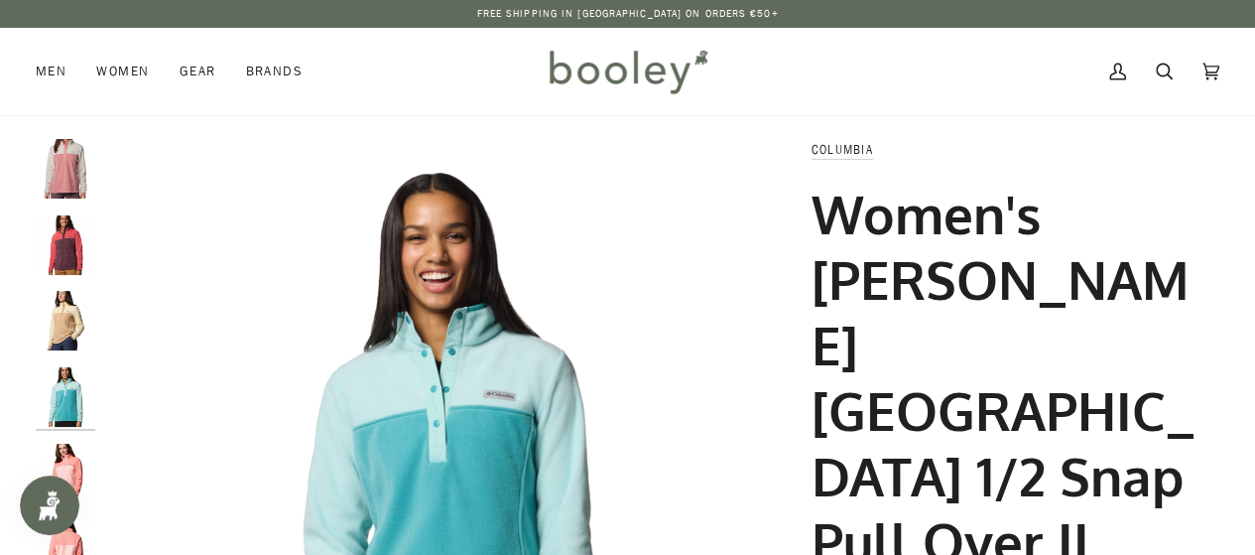
click at [74, 321] on img "Women's Benton Springs 1/2 Snap Pull Over II" at bounding box center [66, 321] width 60 height 60
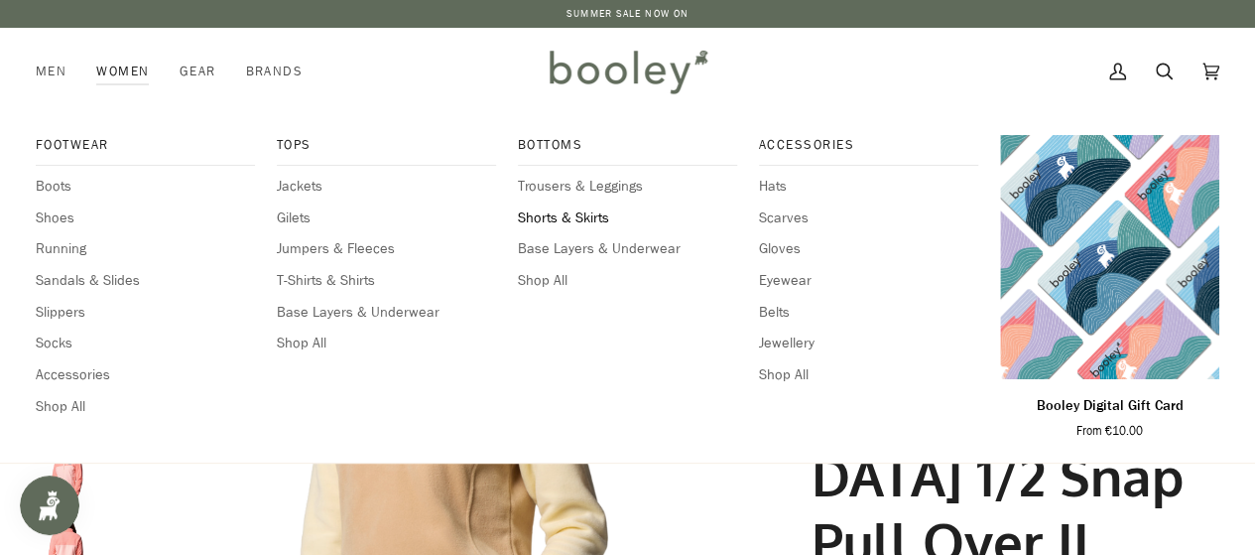
click at [590, 225] on span "Shorts & Skirts" at bounding box center [627, 218] width 219 height 22
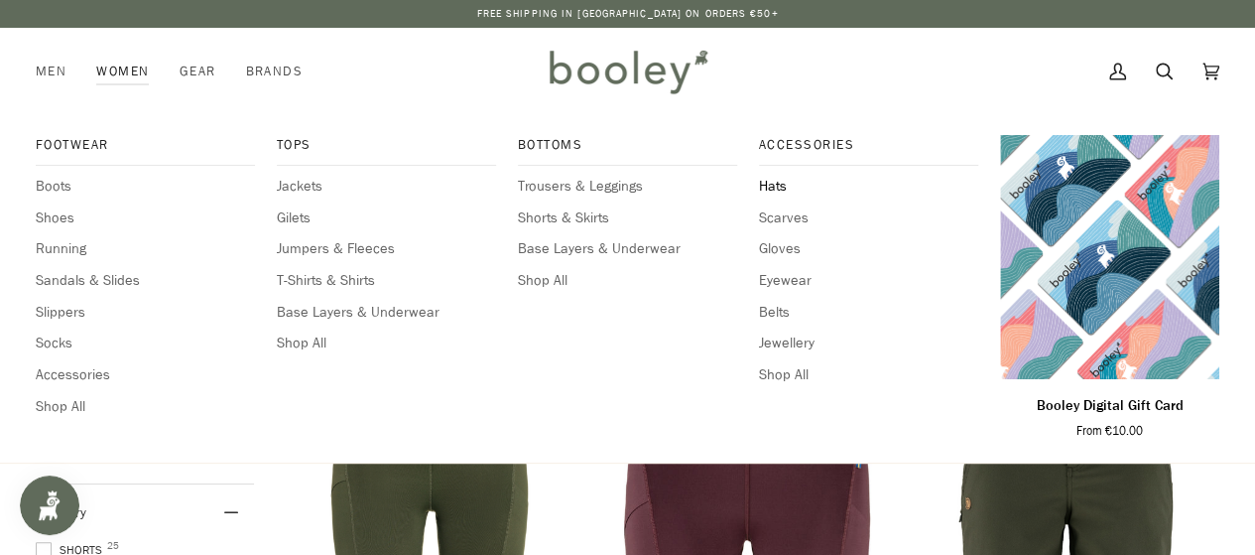
click at [783, 176] on span "Hats" at bounding box center [868, 187] width 219 height 22
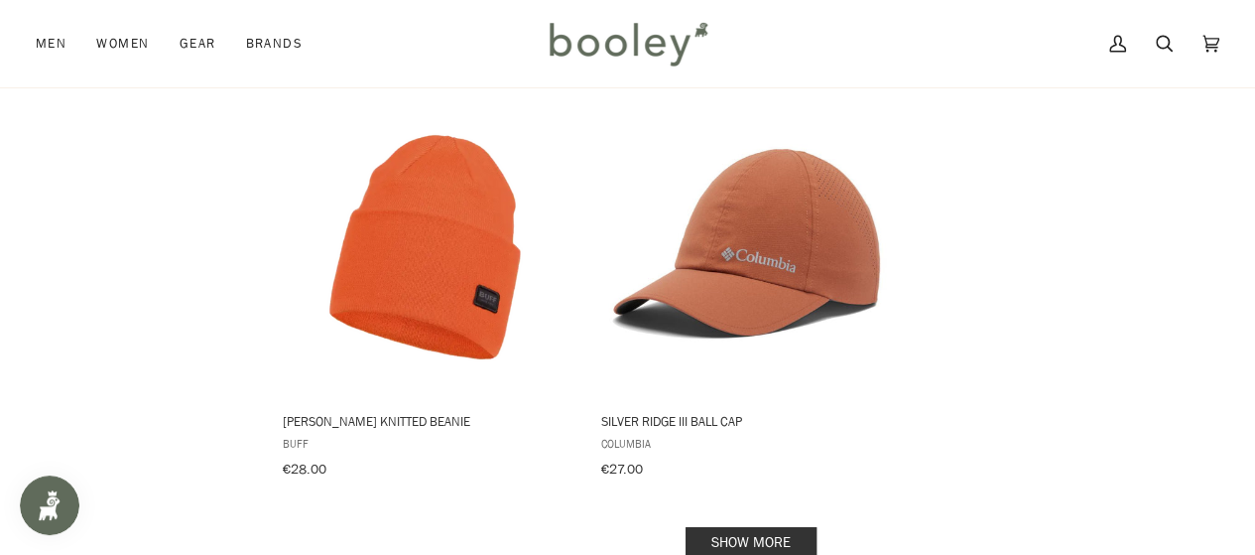
scroll to position [2795, 0]
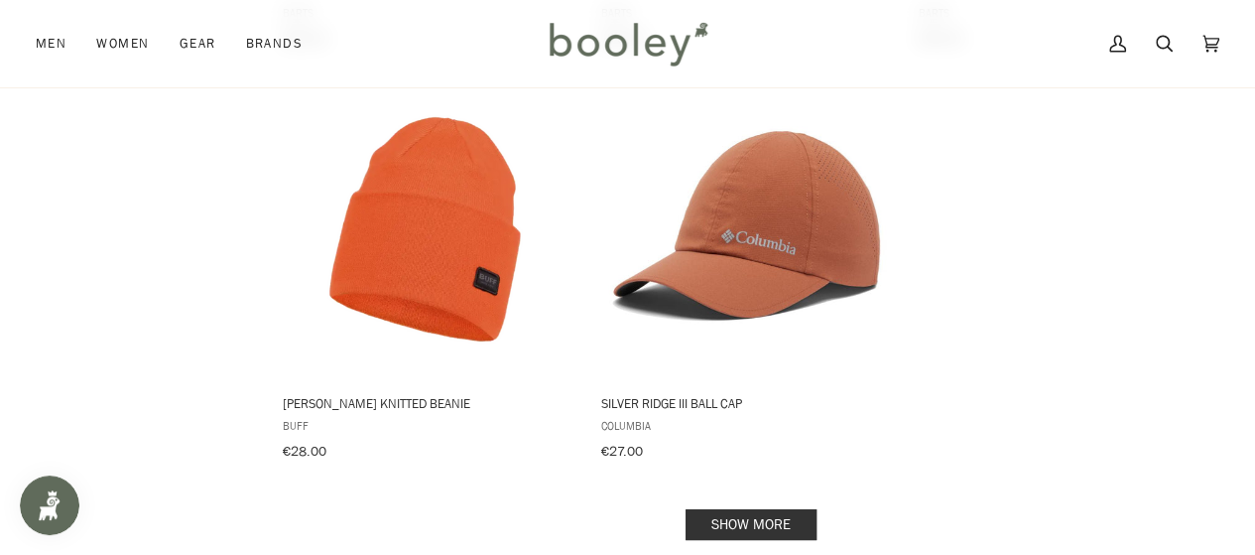
click at [772, 509] on link "Show more" at bounding box center [751, 524] width 131 height 31
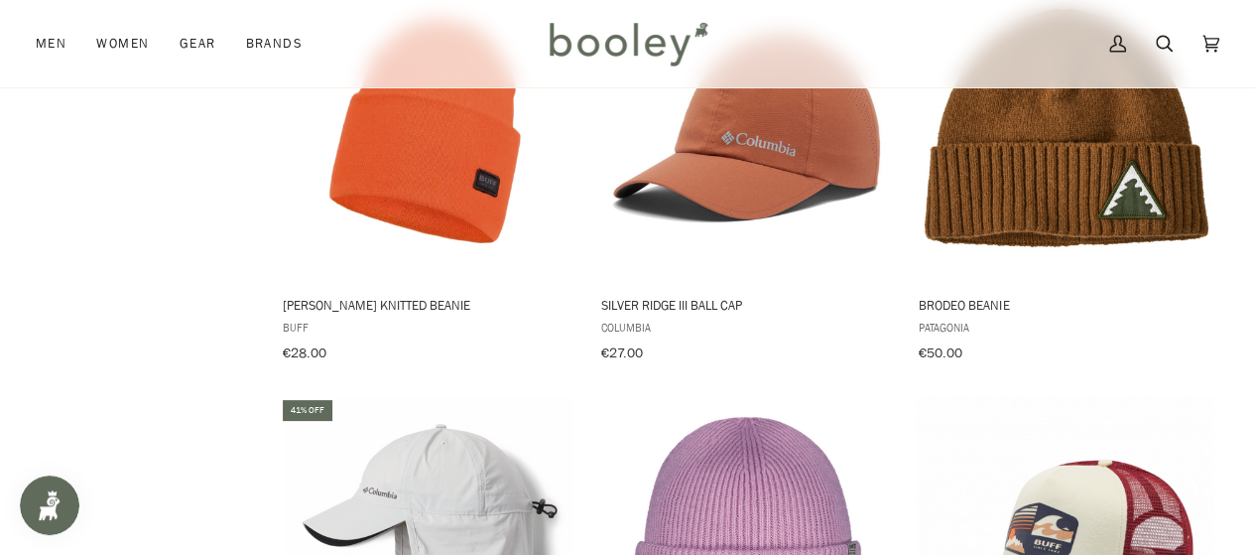
scroll to position [2537, 0]
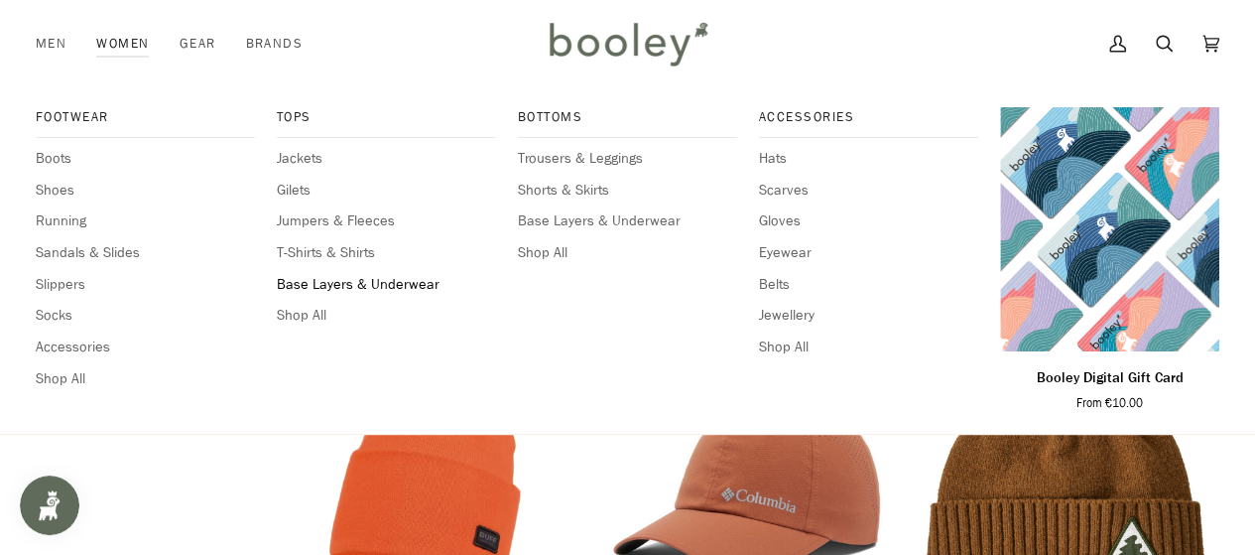
click at [334, 287] on span "Base Layers & Underwear" at bounding box center [386, 285] width 219 height 22
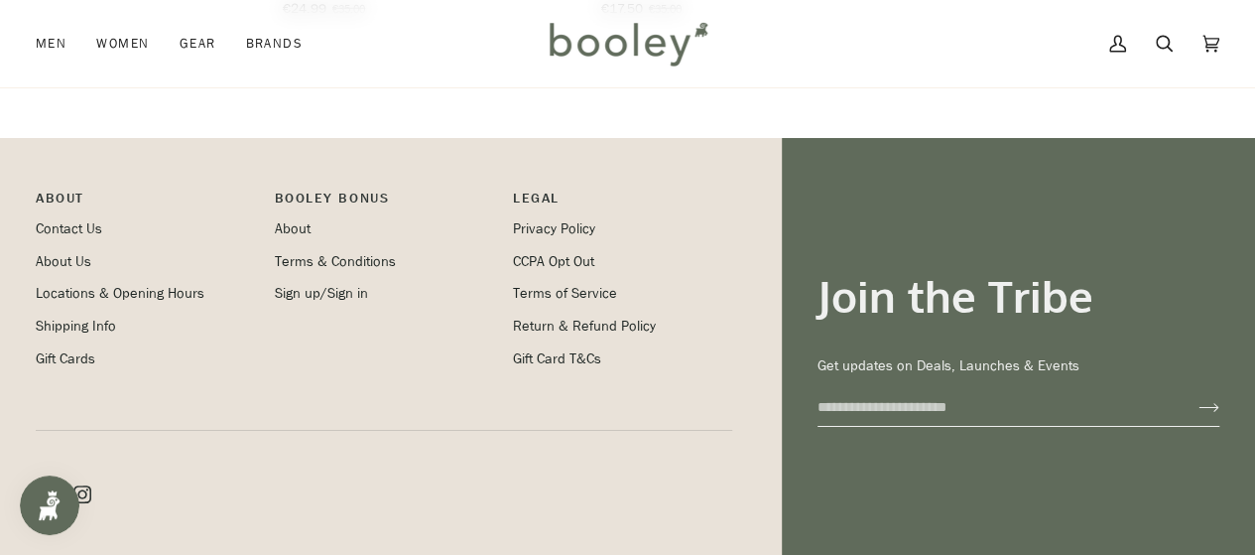
scroll to position [2786, 0]
